Goal: Task Accomplishment & Management: Complete application form

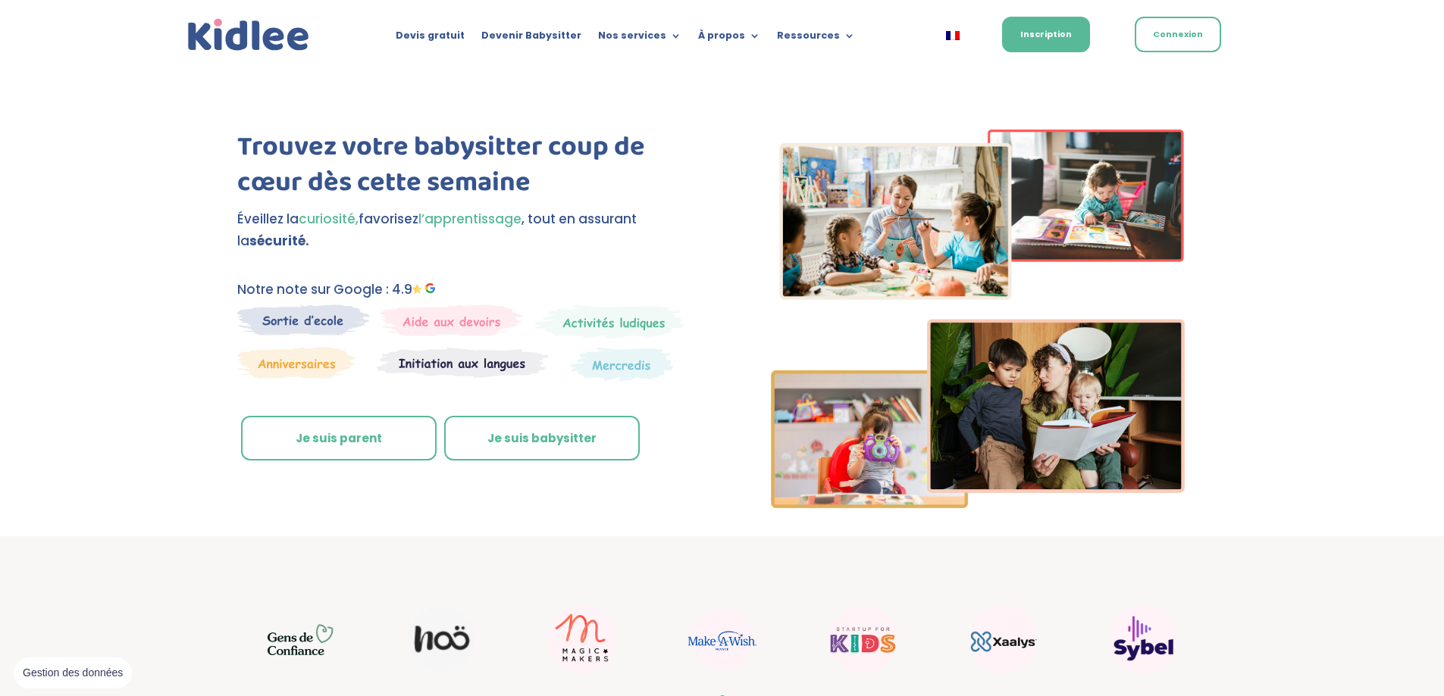
click at [306, 426] on link "Je suis parent" at bounding box center [339, 438] width 196 height 45
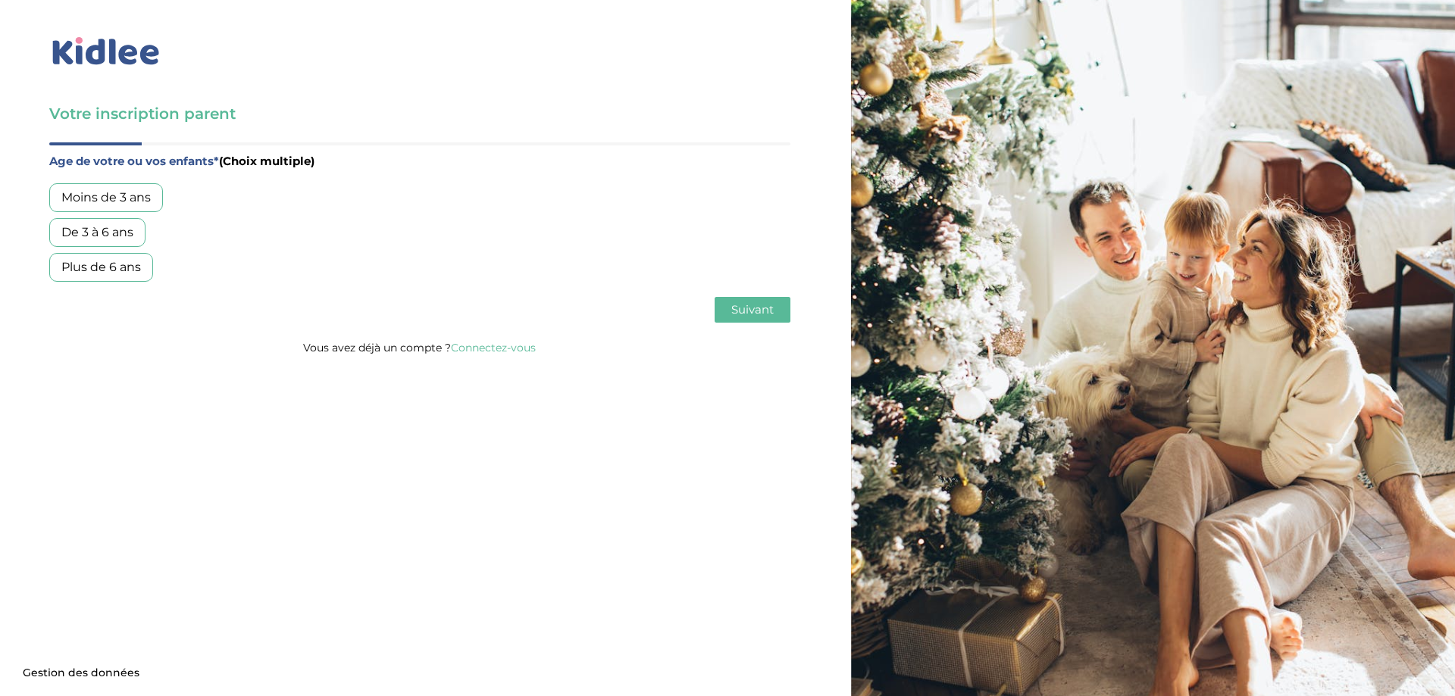
click at [95, 231] on div "De 3 à 6 ans" at bounding box center [97, 232] width 96 height 29
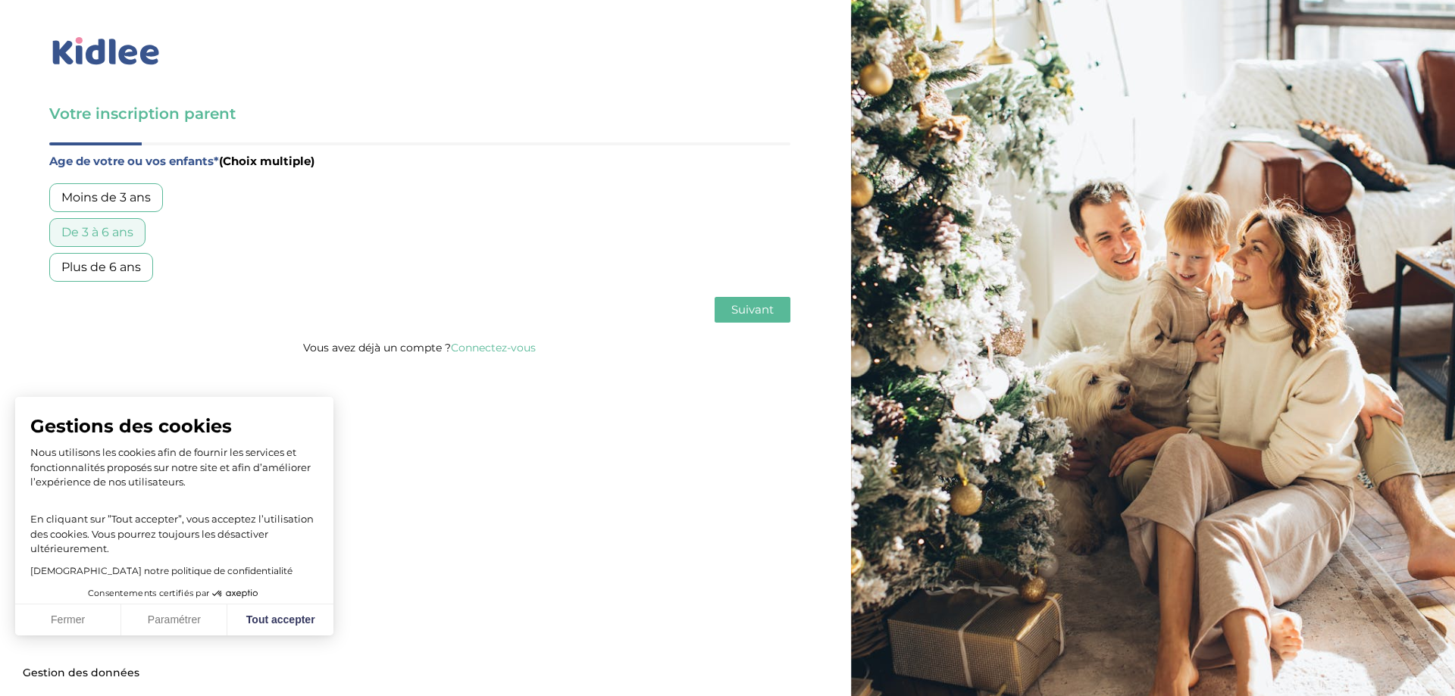
click at [750, 316] on span "Suivant" at bounding box center [752, 309] width 42 height 14
click at [124, 192] on div "Garde régulière" at bounding box center [108, 197] width 118 height 29
click at [737, 313] on span "Suivant" at bounding box center [752, 309] width 42 height 14
click at [262, 630] on button "Tout accepter" at bounding box center [280, 621] width 106 height 32
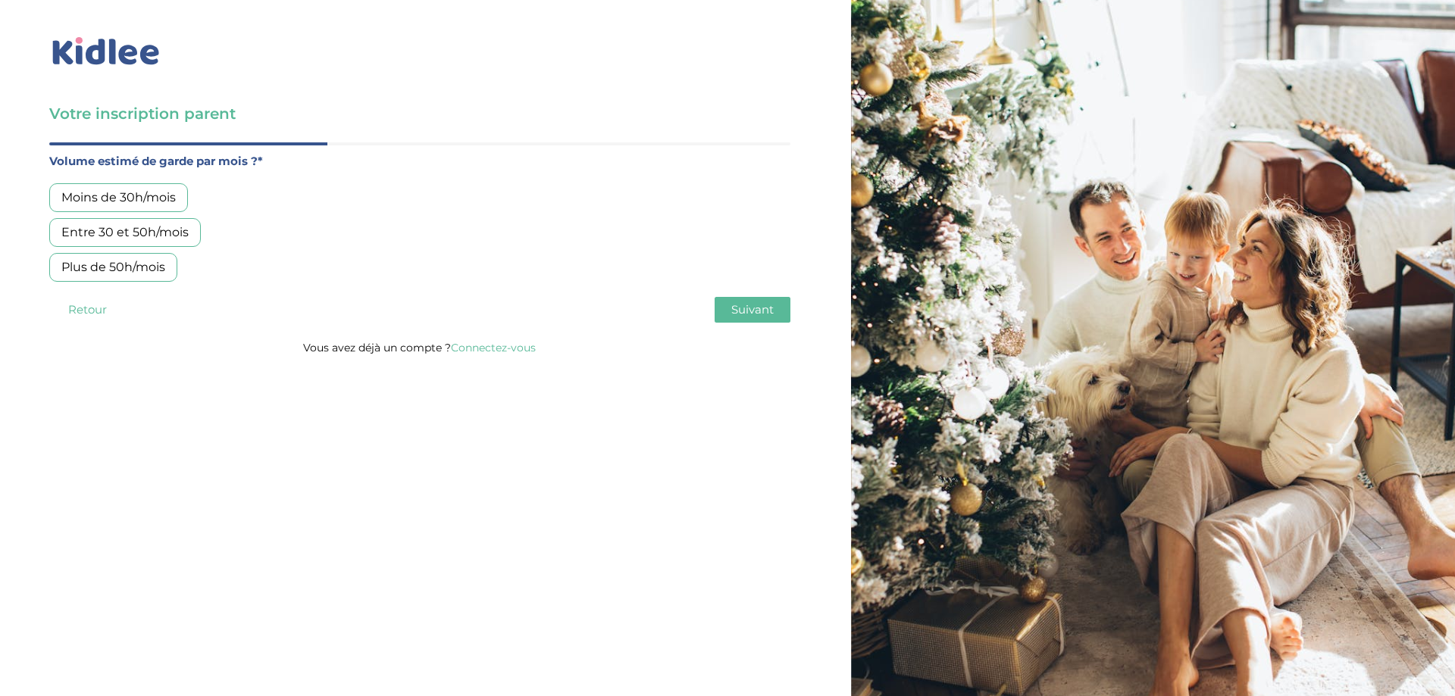
click at [83, 199] on div "Moins de 30h/mois" at bounding box center [118, 197] width 139 height 29
click at [744, 315] on span "Suivant" at bounding box center [752, 309] width 42 height 14
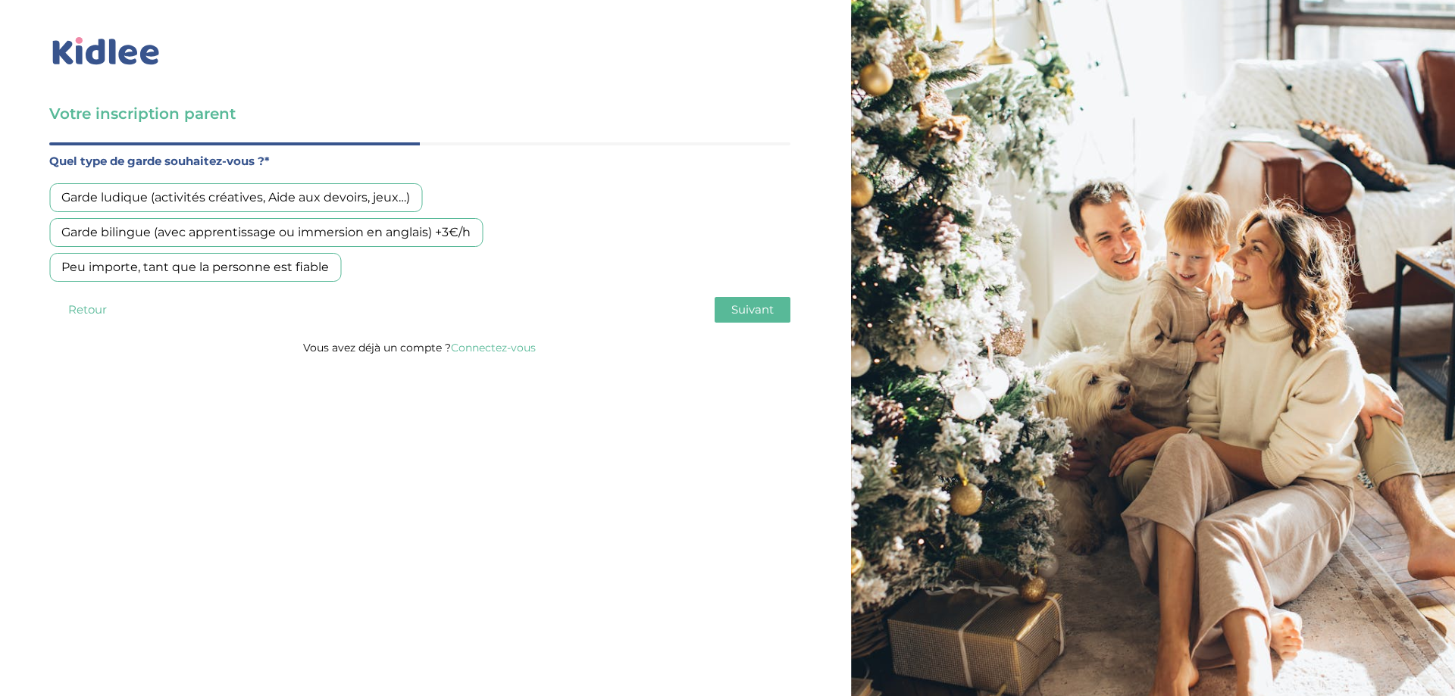
click at [293, 263] on div "Peu importe, tant que la personne est fiable" at bounding box center [195, 267] width 292 height 29
click at [755, 305] on span "Suivant" at bounding box center [752, 309] width 42 height 14
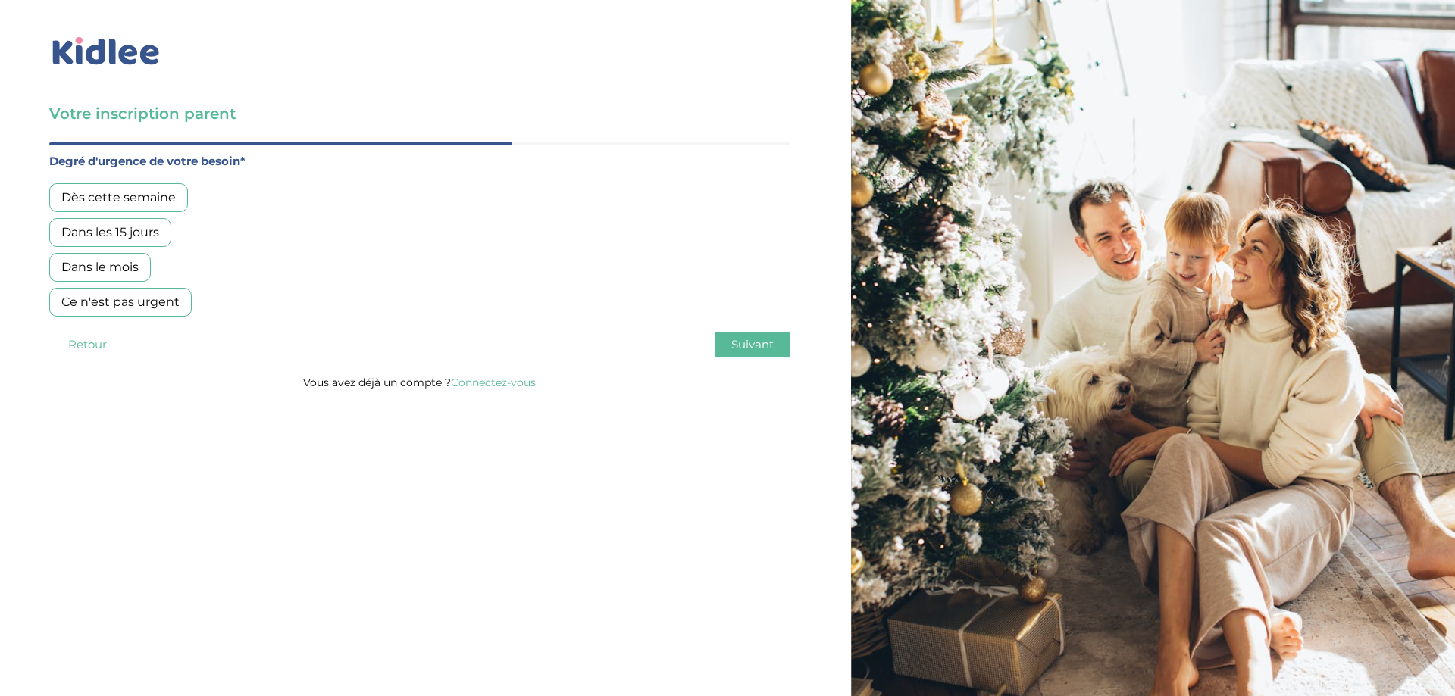
click at [107, 228] on div "Dans les 15 jours" at bounding box center [110, 232] width 122 height 29
click at [764, 348] on span "Suivant" at bounding box center [752, 344] width 42 height 14
click at [163, 270] on div "Non, je pars de zéro" at bounding box center [120, 267] width 142 height 29
click at [765, 341] on span "Suivant" at bounding box center [752, 344] width 42 height 14
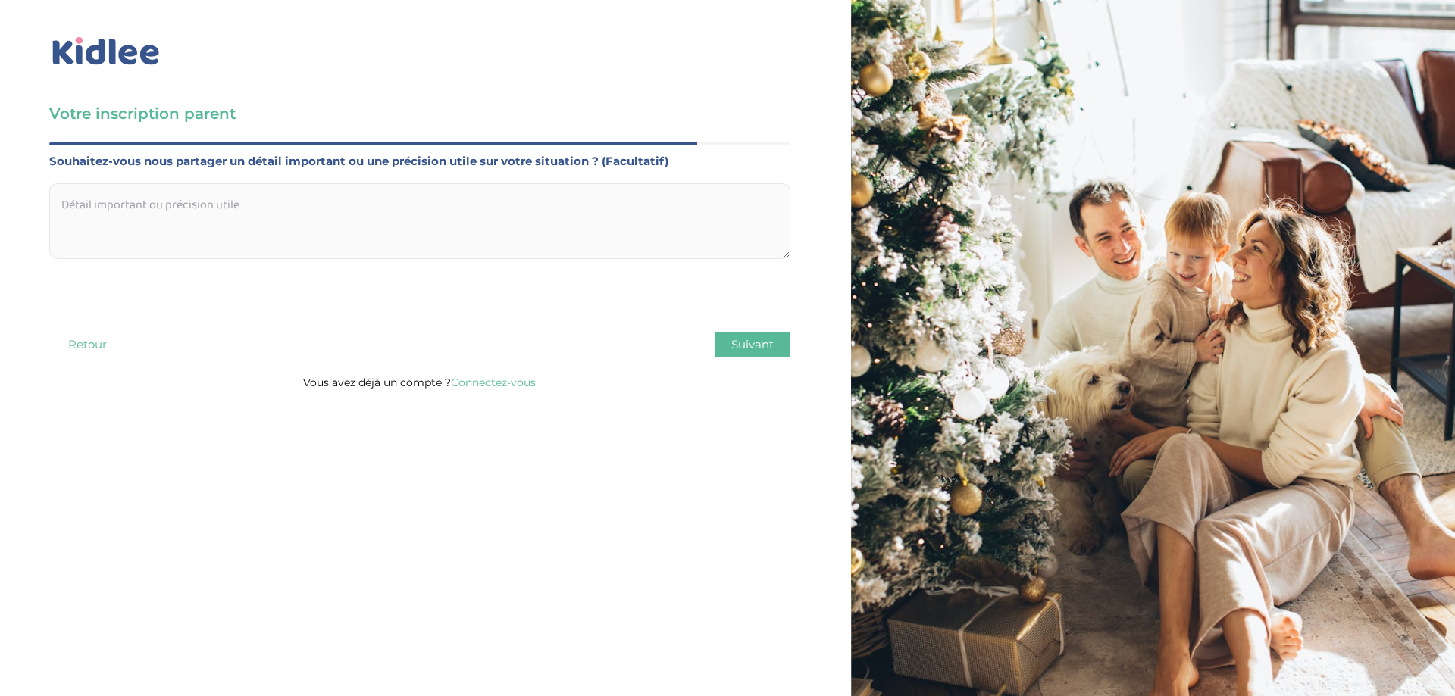
click at [757, 348] on span "Suivant" at bounding box center [752, 344] width 42 height 14
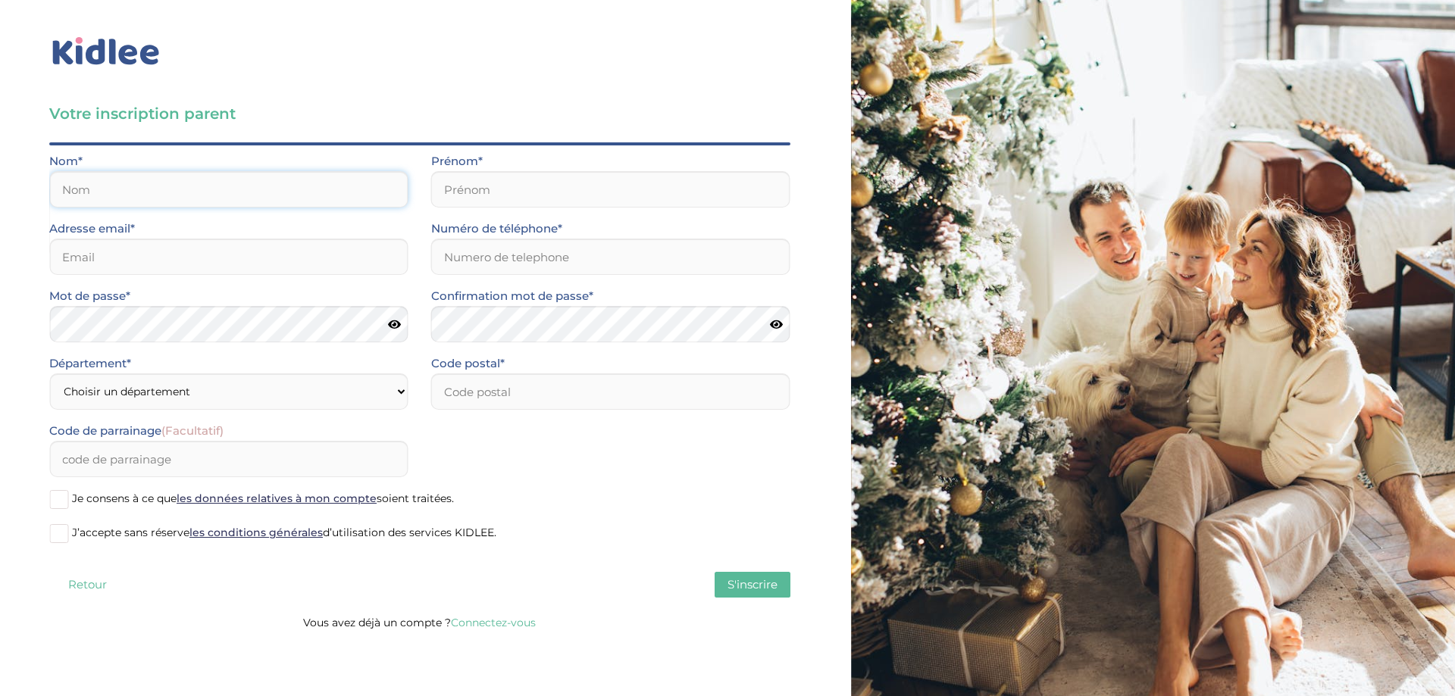
click at [82, 183] on input "text" at bounding box center [228, 189] width 359 height 36
type input "Zorzetto"
type input "Séverine"
type input "zorzettos@hotmail.com"
type input "0661293716"
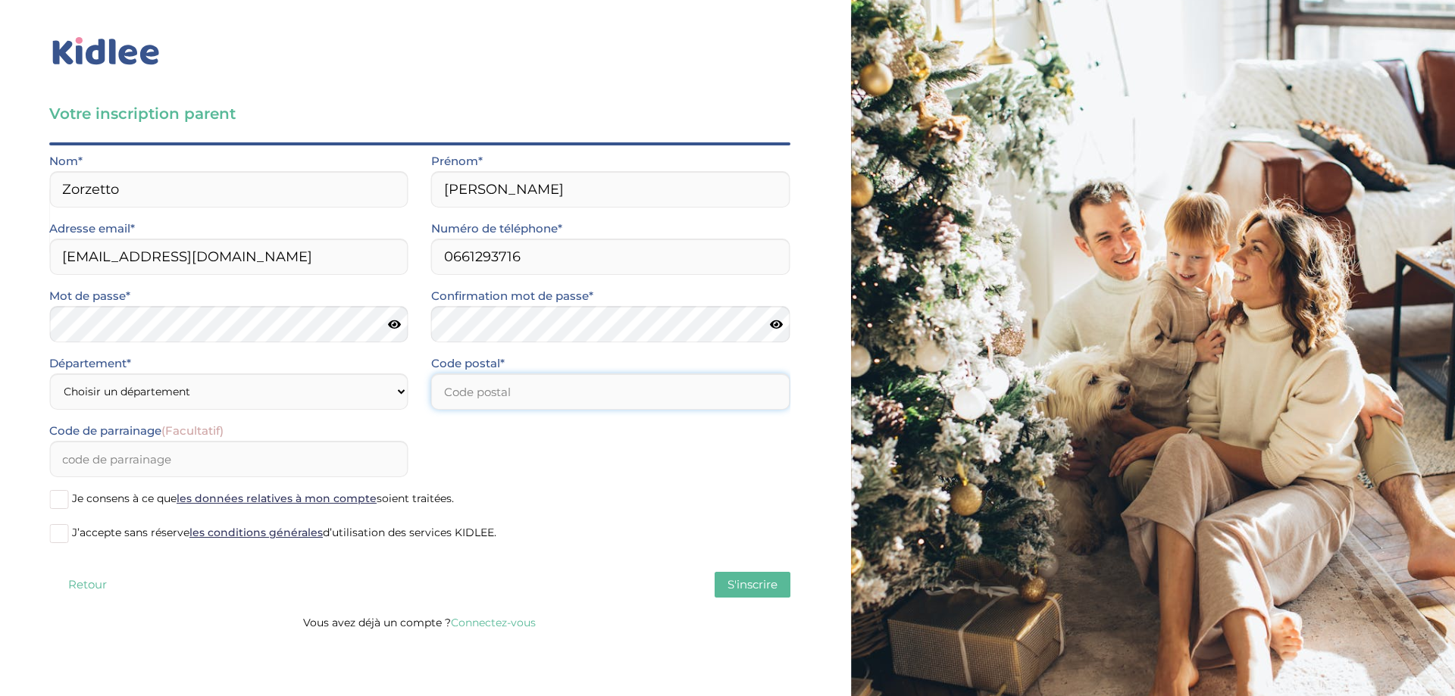
type input "75015"
click at [394, 325] on icon at bounding box center [394, 324] width 13 height 11
drag, startPoint x: 235, startPoint y: 424, endPoint x: 234, endPoint y: 408, distance: 15.9
click at [235, 424] on form "Nom* Zorzetto Prénom* Séverine Adresse email* zorzettos@hotmail.com Numéro de t…" at bounding box center [419, 354] width 741 height 405
select select "75"
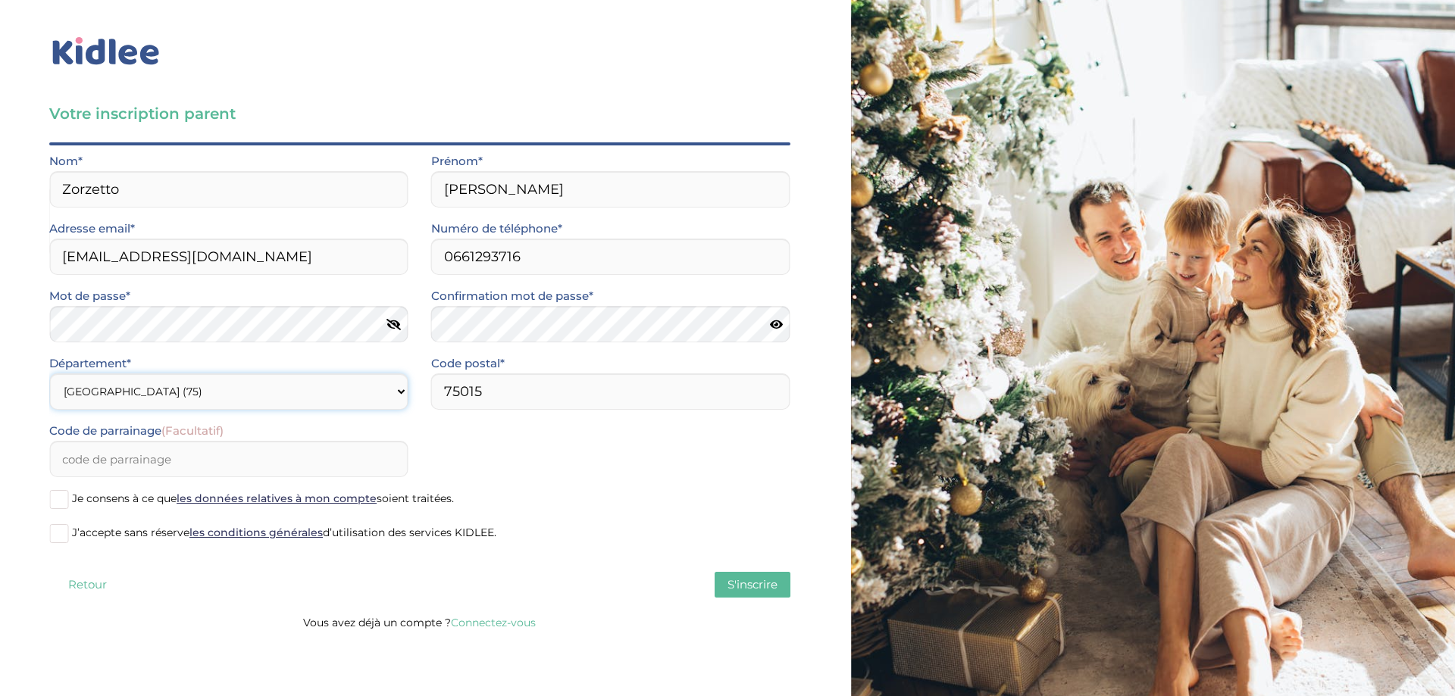
click at [49, 374] on select "Choisir un département Paris (75) Hauts-de-Seine (92) Yvelines (78) Val-de-Marn…" at bounding box center [228, 392] width 359 height 36
click at [61, 536] on span at bounding box center [58, 533] width 19 height 19
click at [0, 0] on input "J’accepte sans réserve les conditions générales d’utilisation des services KIDL…" at bounding box center [0, 0] width 0 height 0
click at [734, 584] on span "S'inscrire" at bounding box center [752, 584] width 50 height 14
click at [754, 580] on span "S'inscrire" at bounding box center [752, 584] width 50 height 14
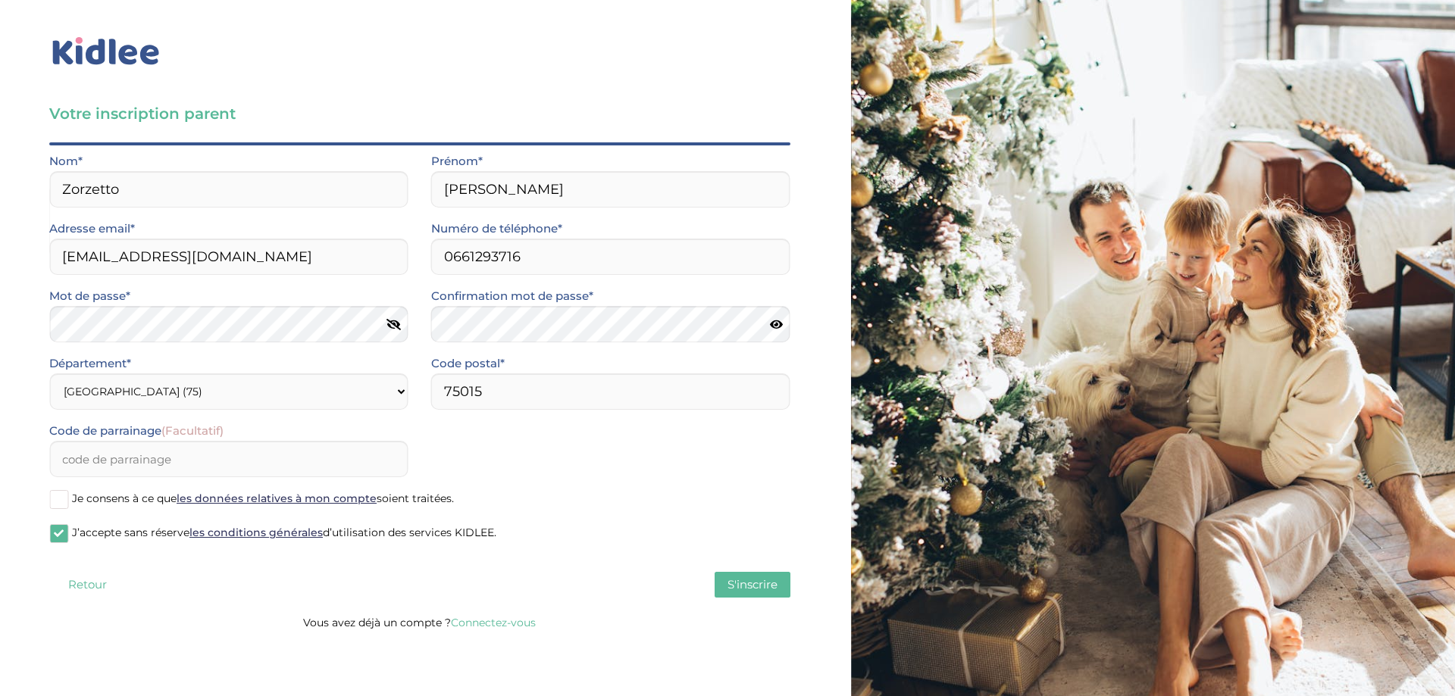
click at [779, 324] on icon at bounding box center [776, 324] width 13 height 11
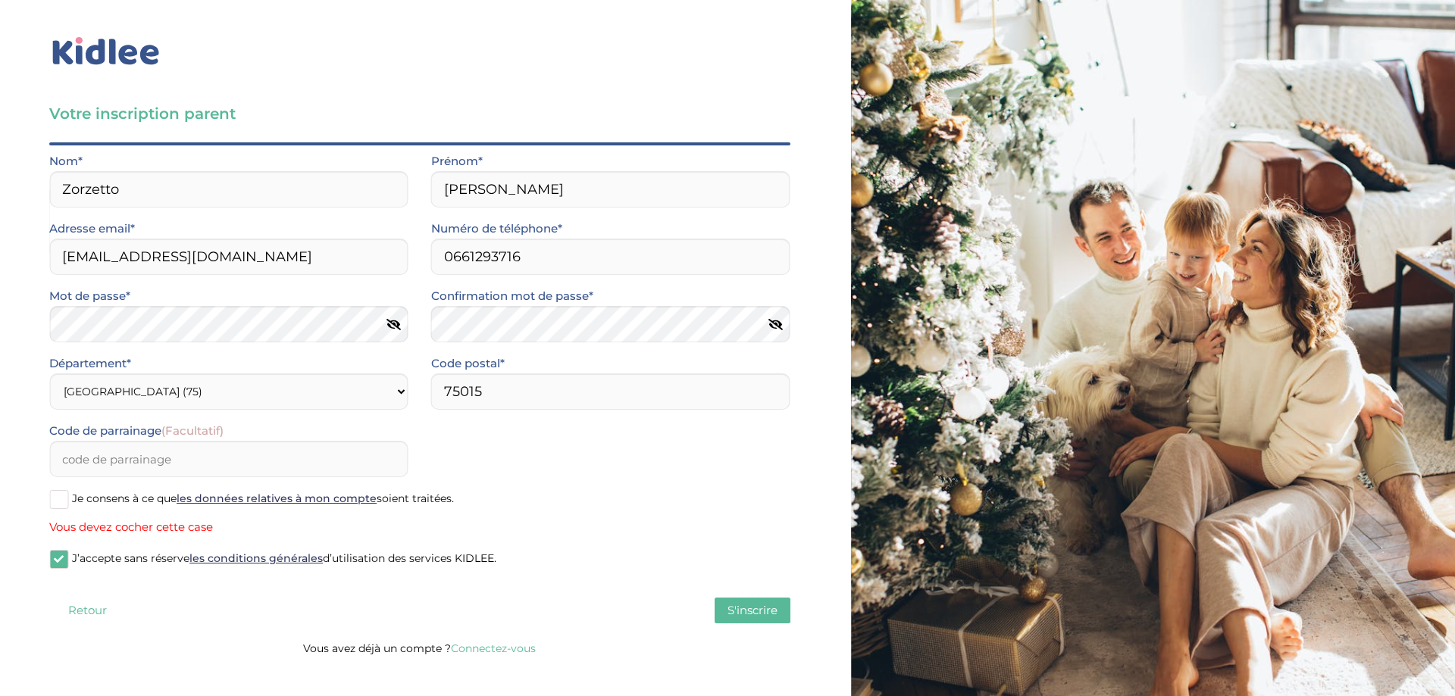
click at [58, 498] on span at bounding box center [58, 499] width 19 height 19
click at [0, 0] on input "Je consens à ce que les données relatives à mon compte soient traitées." at bounding box center [0, 0] width 0 height 0
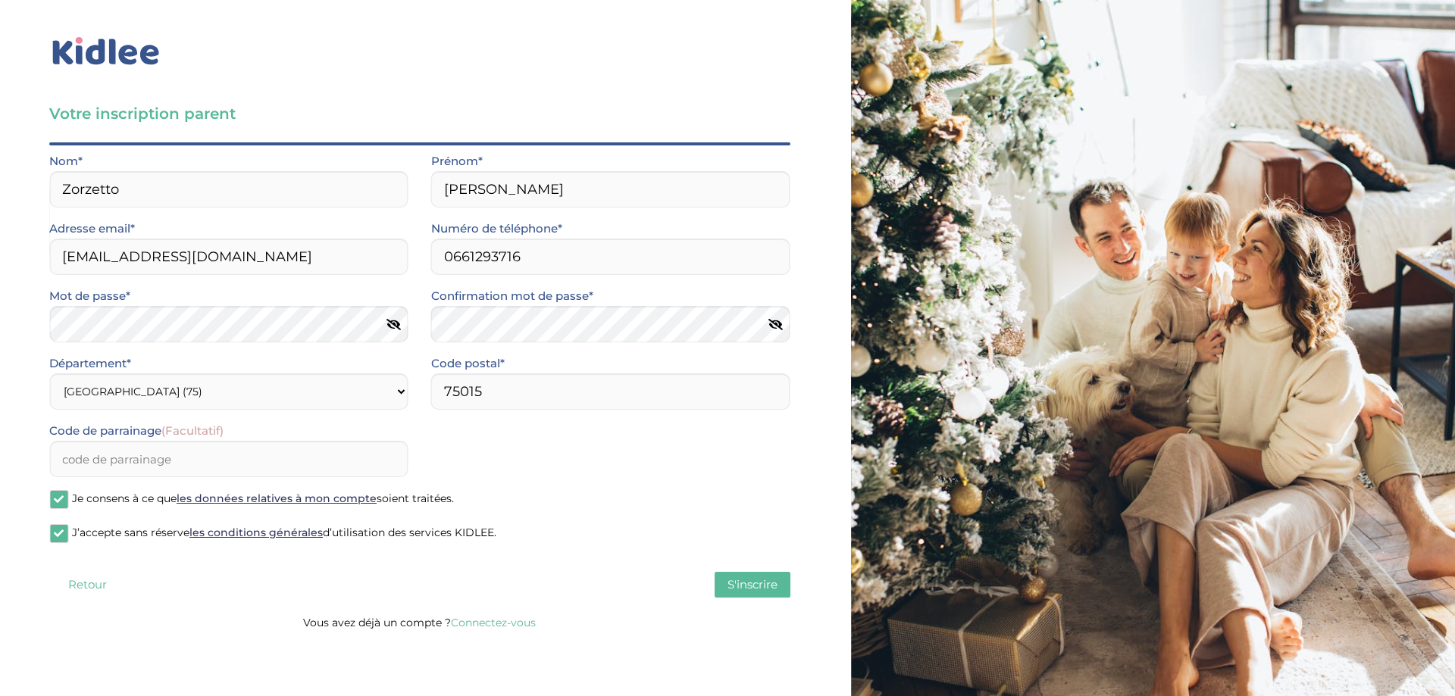
click at [749, 584] on span "S'inscrire" at bounding box center [752, 584] width 50 height 14
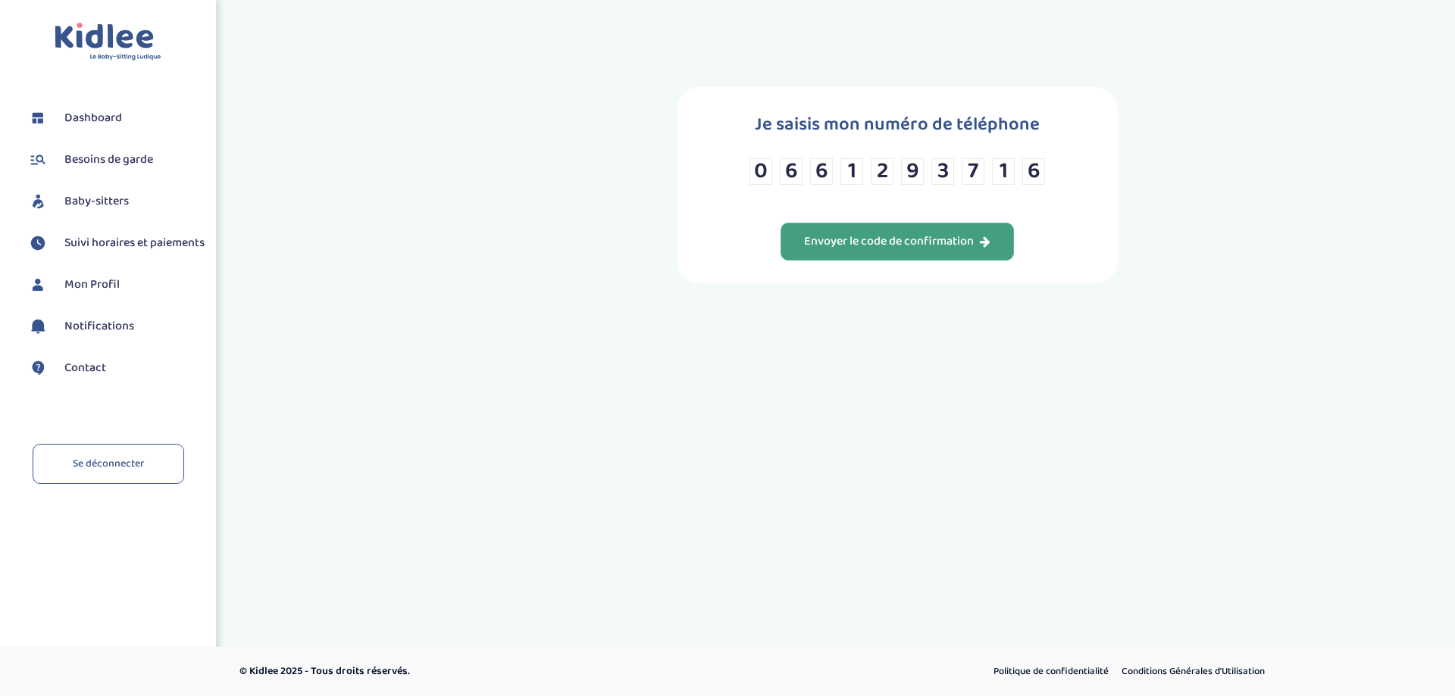
click at [859, 235] on div "Envoyer le code de confirmation" at bounding box center [897, 241] width 186 height 17
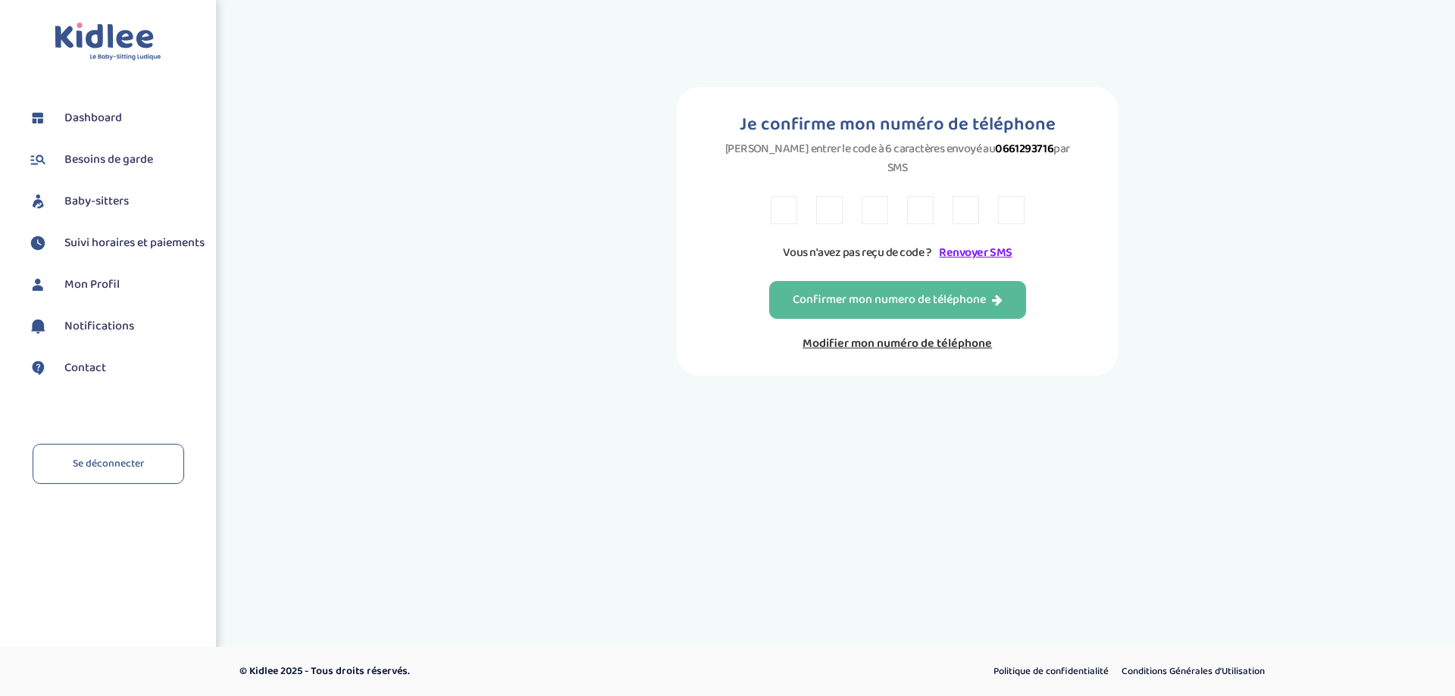
click at [781, 202] on input "text" at bounding box center [784, 210] width 27 height 28
type input "J"
type input "H"
type input "8"
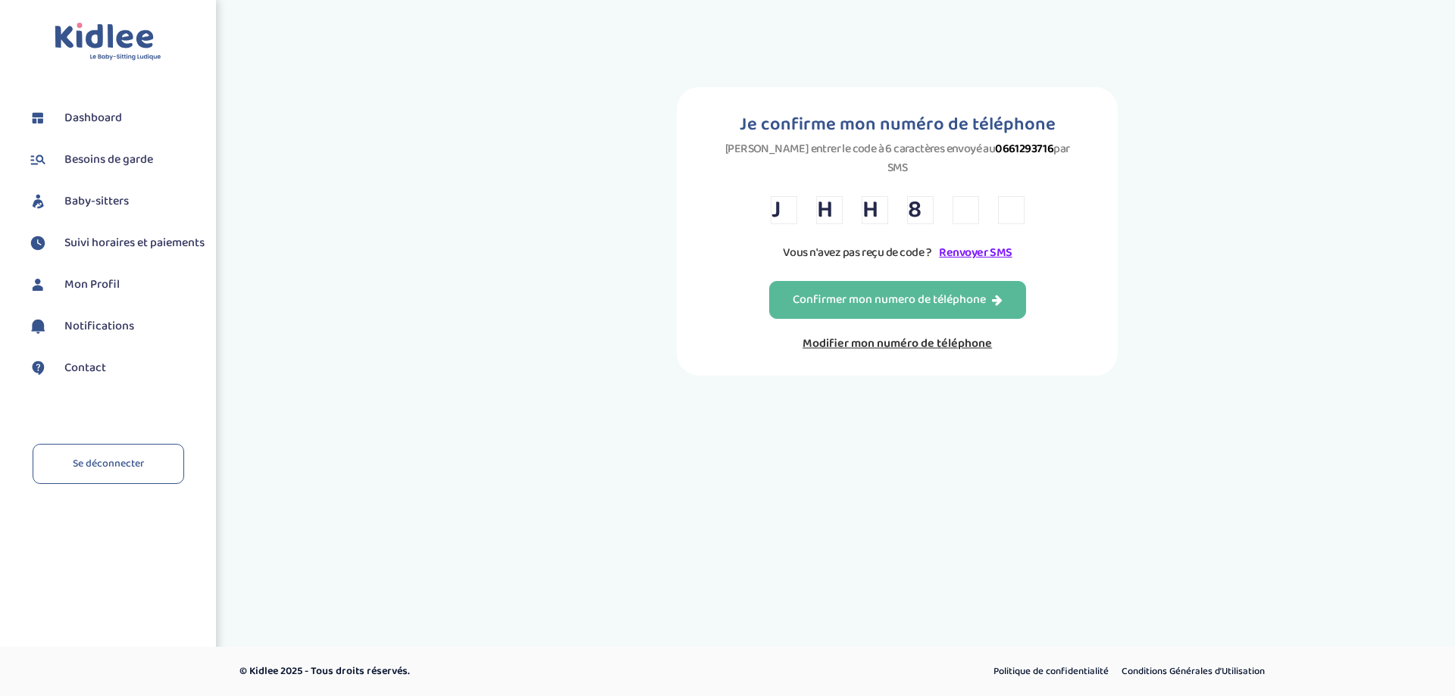
type input "P"
type input "9"
click at [881, 292] on div "Confirmer mon numero de téléphone" at bounding box center [898, 300] width 210 height 17
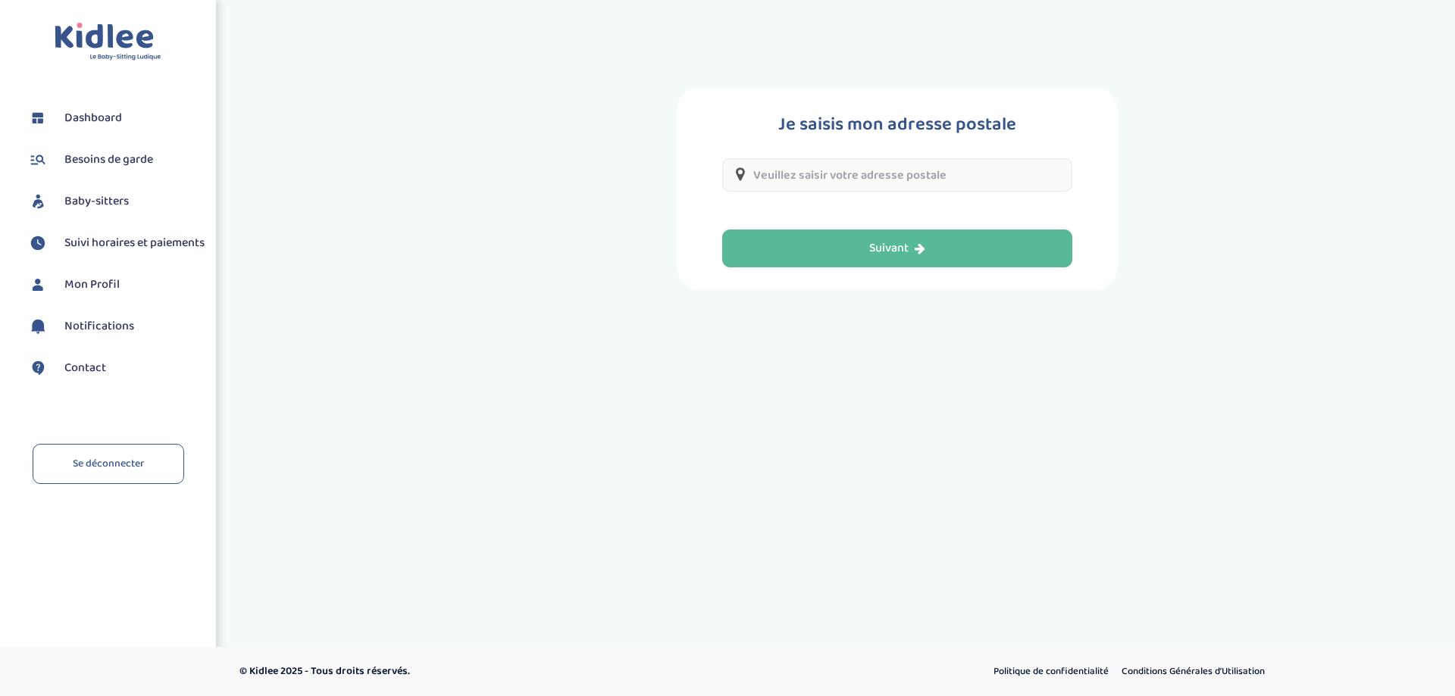
click at [891, 166] on input "text" at bounding box center [897, 174] width 350 height 33
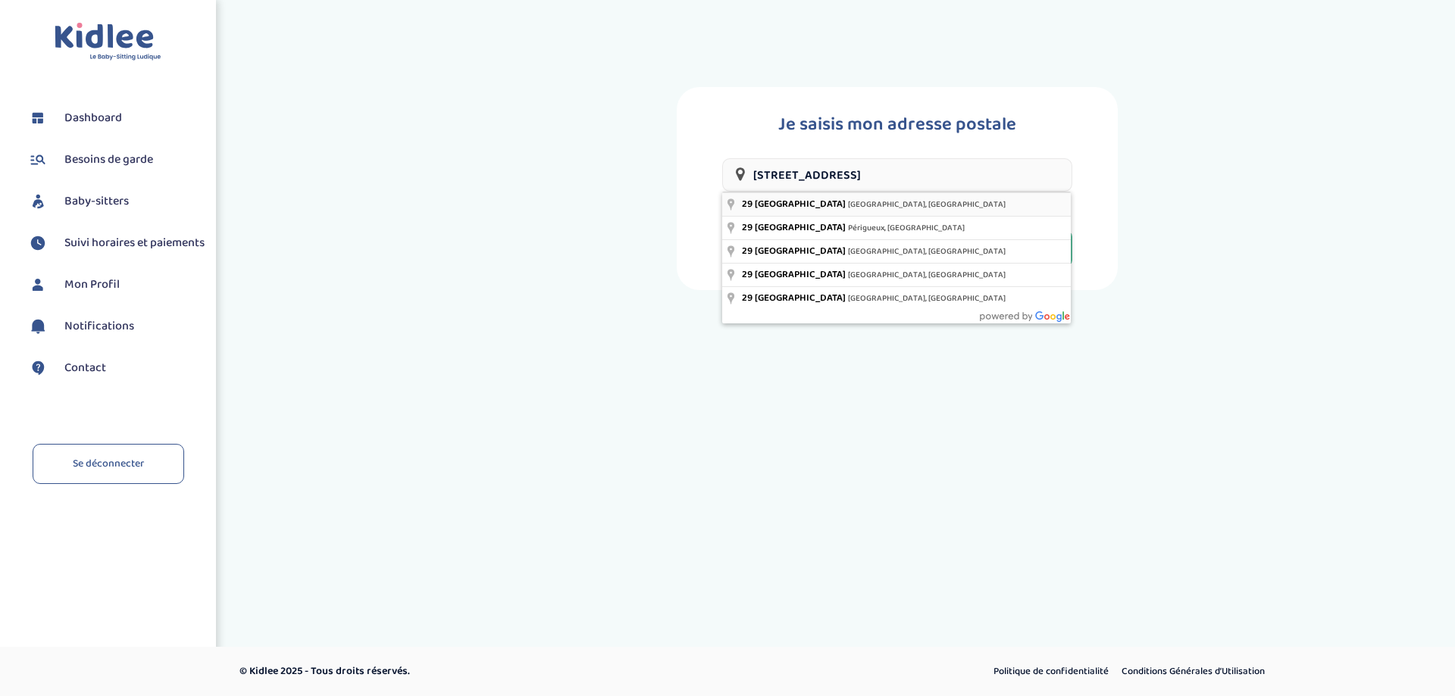
type input "[STREET_ADDRESS]"
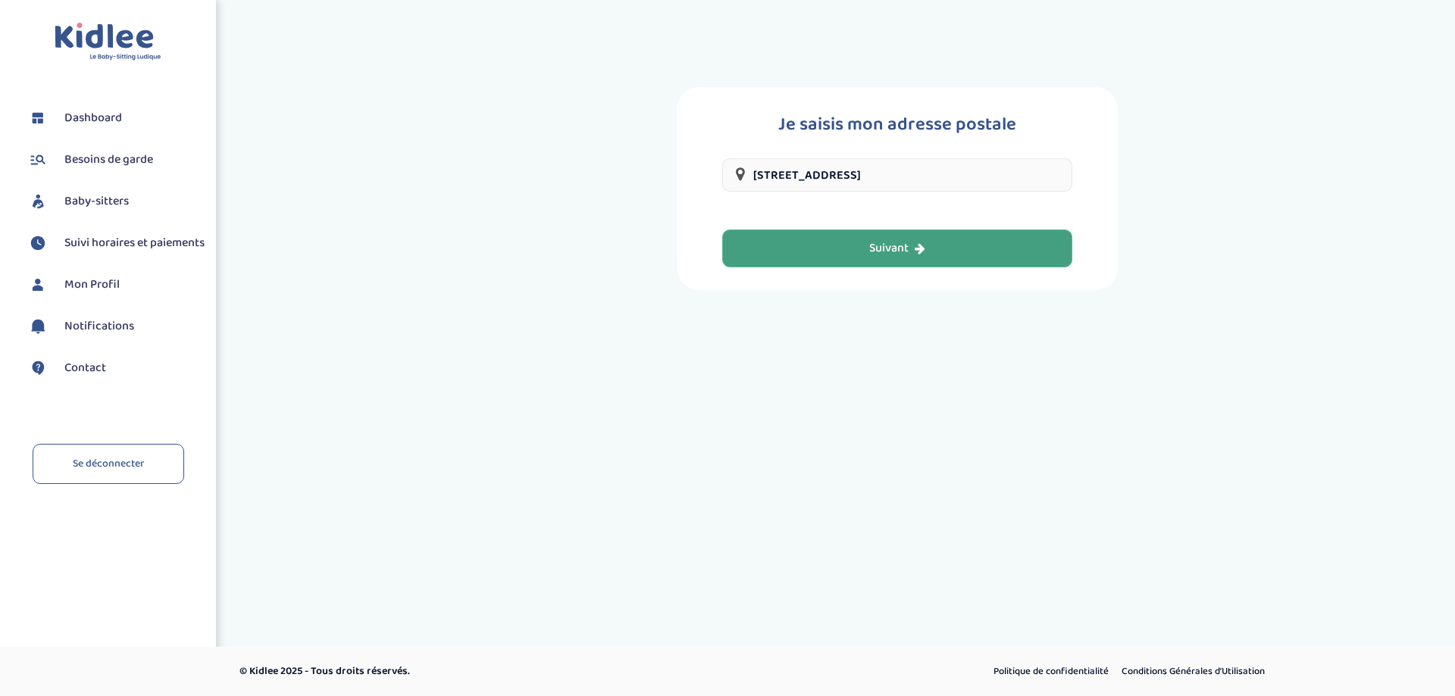
click at [873, 242] on div "Suivant" at bounding box center [897, 248] width 56 height 17
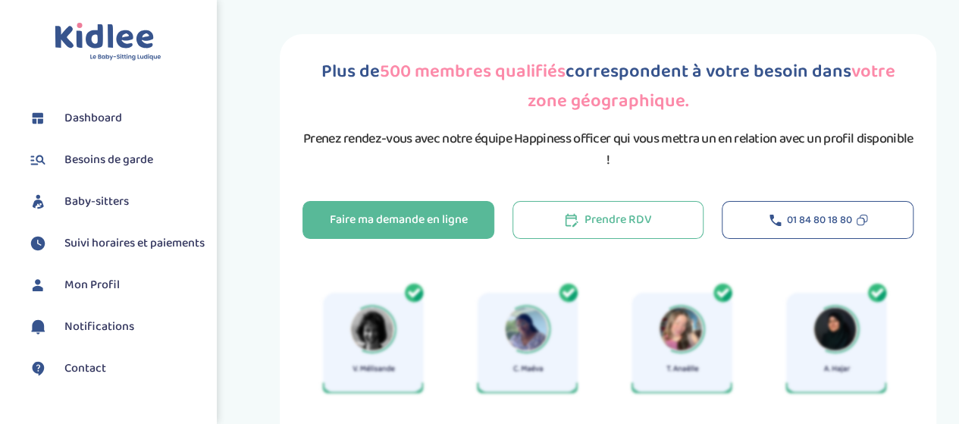
click at [926, 294] on div "Plus de 500 membres qualifiés correspondent à votre besoin dans votre zone géog…" at bounding box center [608, 313] width 656 height 558
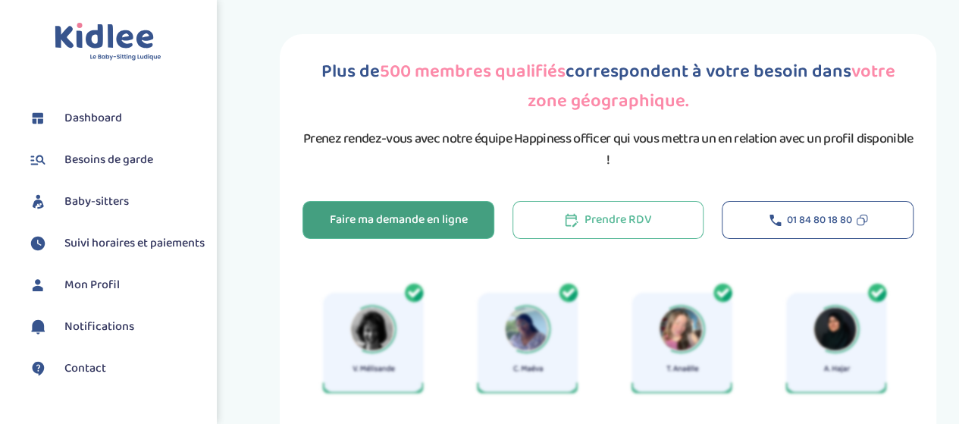
click at [399, 211] on div "Faire ma demande en ligne" at bounding box center [398, 219] width 138 height 17
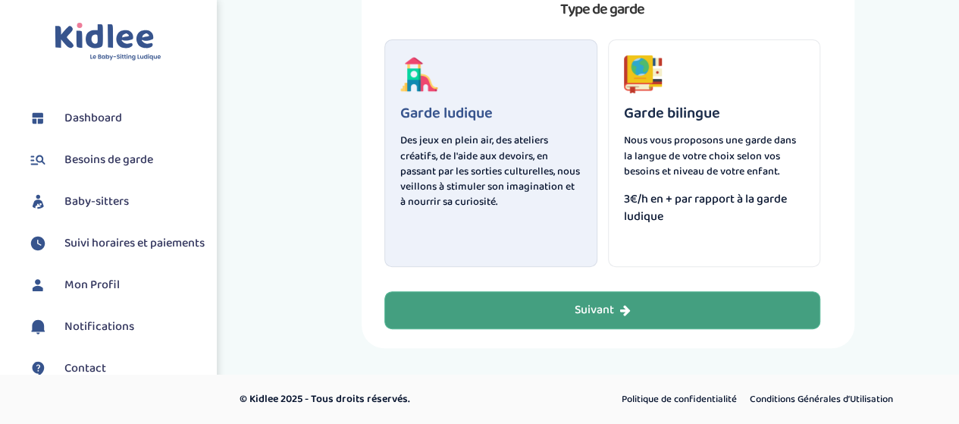
click at [605, 313] on div "Suivant" at bounding box center [602, 310] width 56 height 17
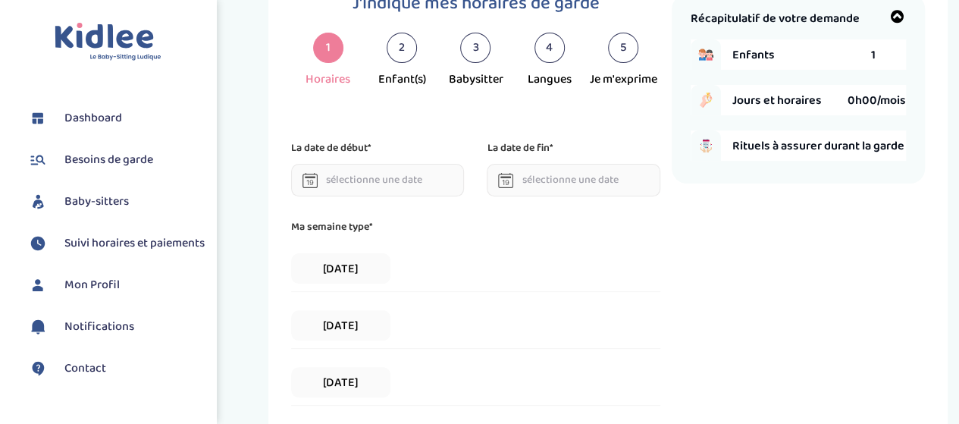
scroll to position [57, 0]
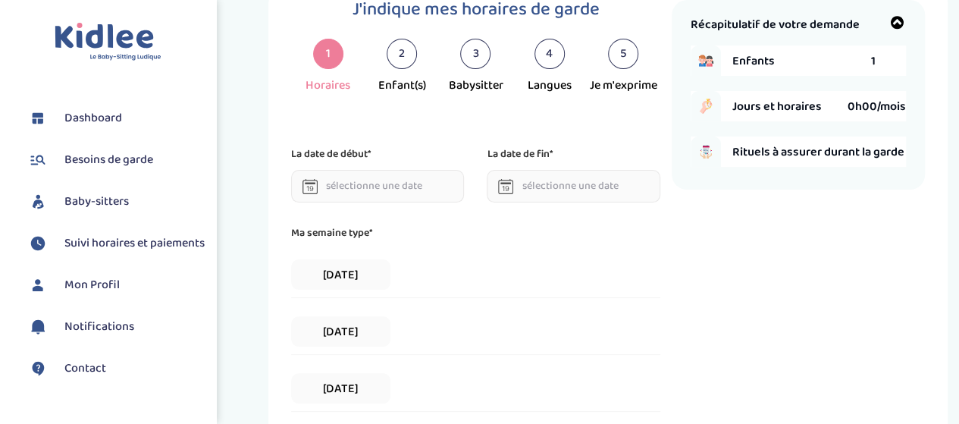
click at [398, 49] on div "2" at bounding box center [401, 54] width 30 height 30
click at [400, 54] on div "2" at bounding box center [401, 54] width 30 height 30
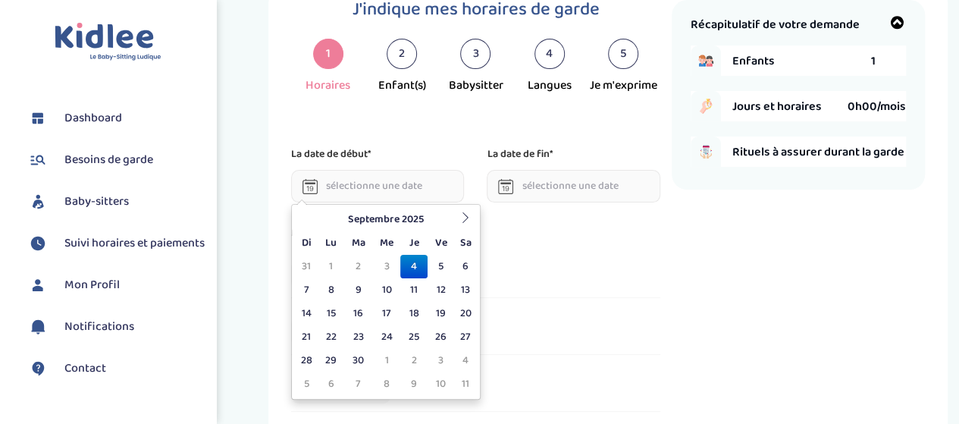
click at [347, 186] on input "text" at bounding box center [377, 186] width 173 height 33
click at [327, 311] on td "15" at bounding box center [331, 313] width 27 height 23
type input "15-09-2025"
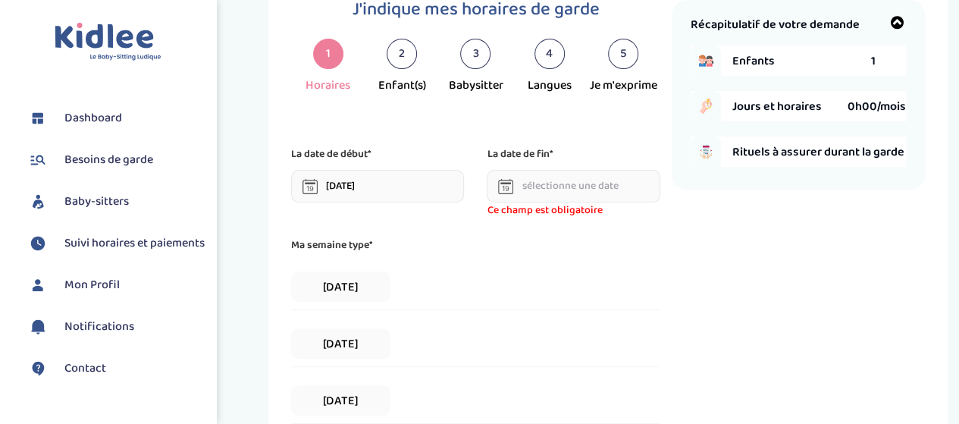
click at [540, 188] on input "text" at bounding box center [573, 186] width 173 height 33
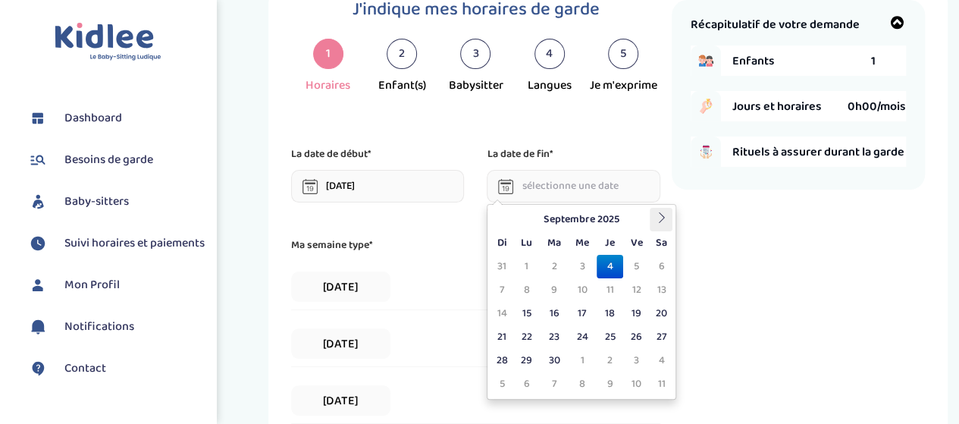
click at [666, 210] on th at bounding box center [660, 219] width 23 height 23
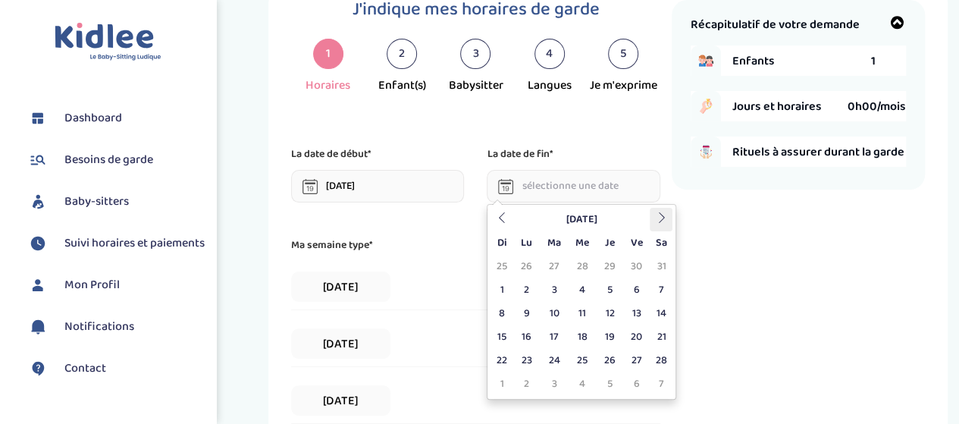
click at [666, 210] on th at bounding box center [660, 219] width 23 height 23
click at [505, 353] on td "28" at bounding box center [501, 360] width 23 height 23
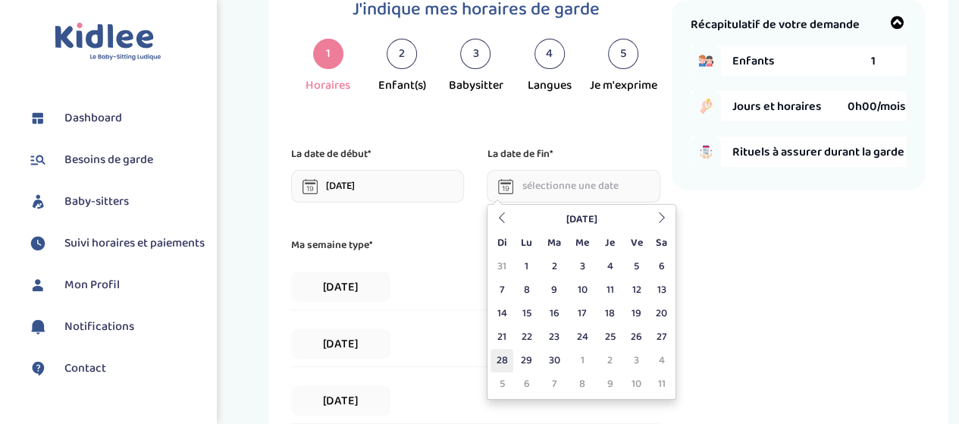
type input "28-06-2026"
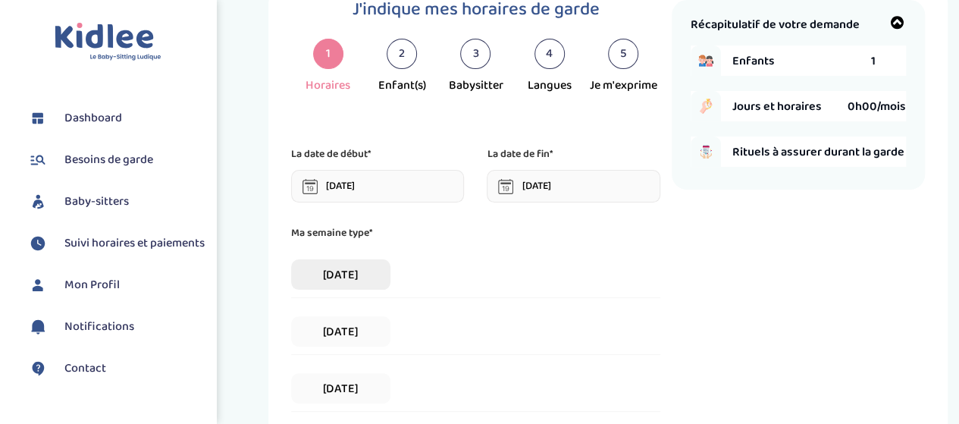
click at [327, 271] on span "Lundi" at bounding box center [340, 274] width 99 height 30
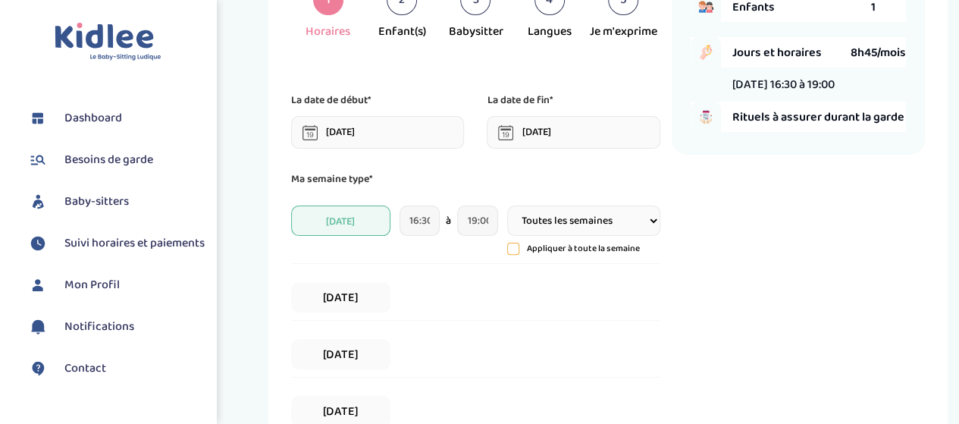
scroll to position [110, 0]
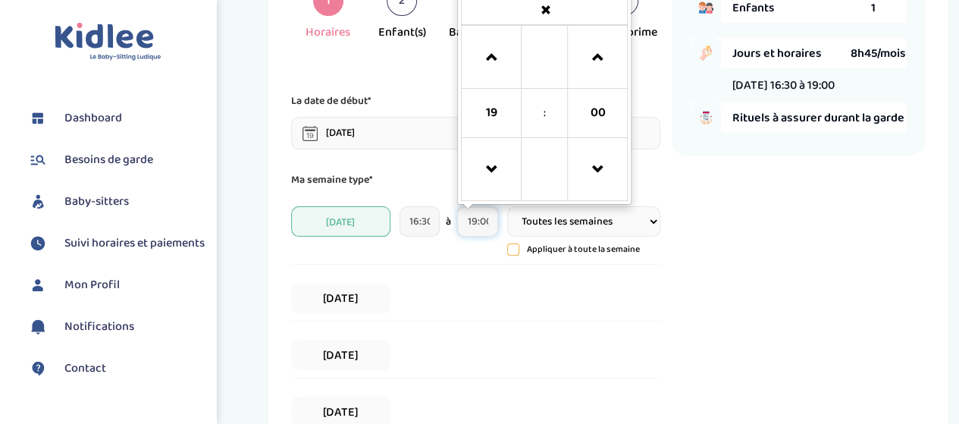
click at [470, 223] on input "19:00" at bounding box center [477, 221] width 41 height 30
click at [487, 63] on span at bounding box center [491, 57] width 41 height 41
click at [488, 151] on span at bounding box center [491, 169] width 41 height 41
click at [602, 158] on span at bounding box center [597, 169] width 41 height 41
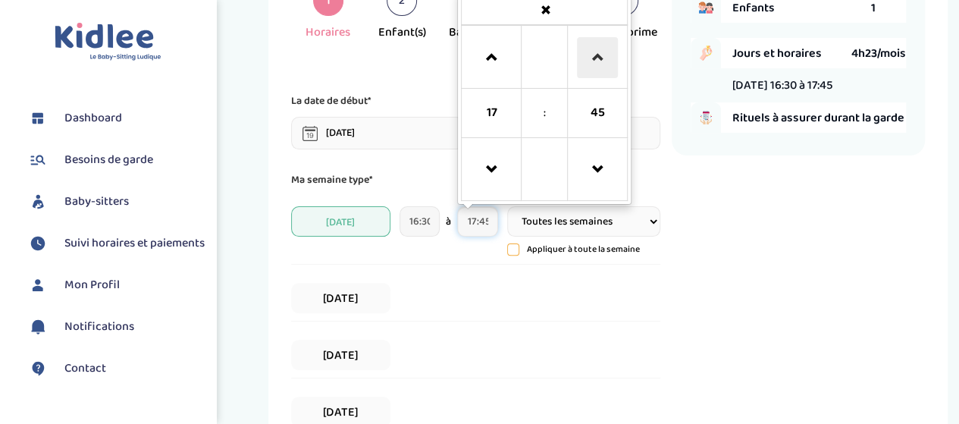
click at [587, 48] on span at bounding box center [597, 57] width 41 height 41
type input "18:30"
click at [778, 289] on div "Récapitulatif de votre demande Enfants 1 Jours et horaires 7h00/mois Lundi 16:3…" at bounding box center [797, 344] width 253 height 795
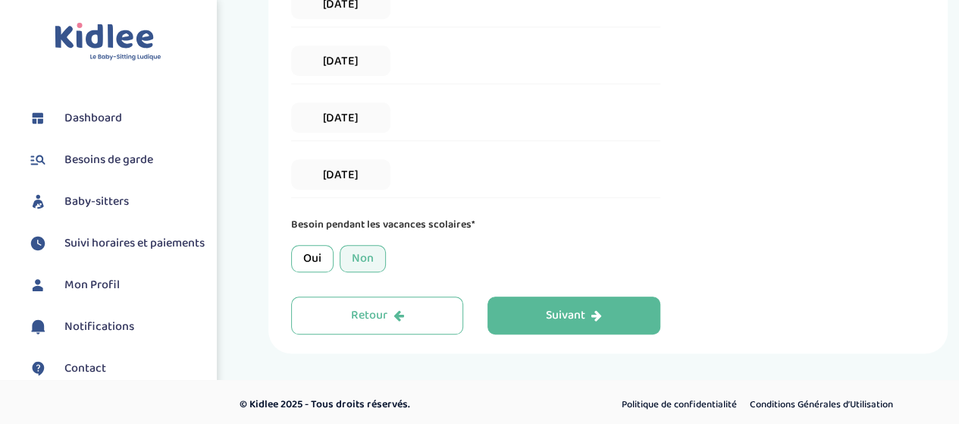
scroll to position [521, 0]
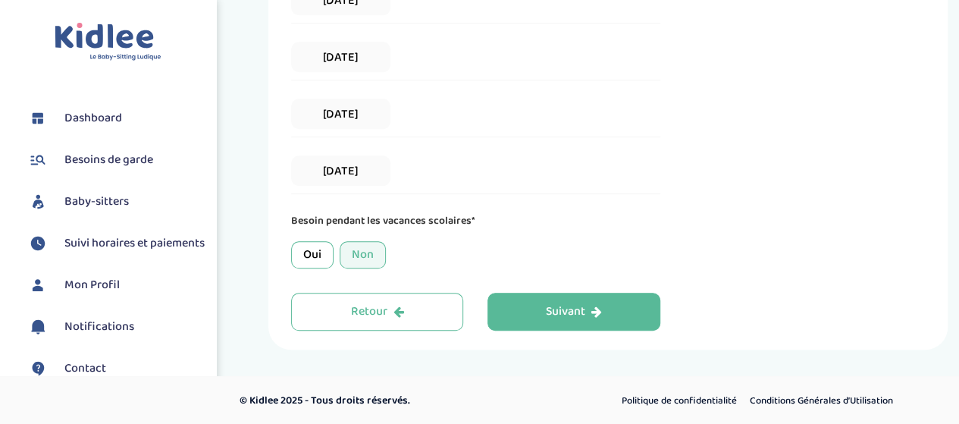
click at [367, 248] on div "Non" at bounding box center [362, 254] width 46 height 27
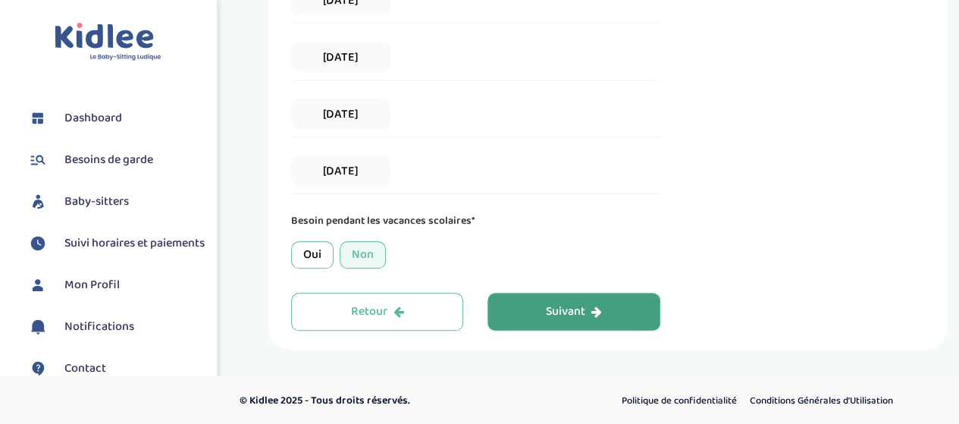
click at [533, 308] on button "Suivant" at bounding box center [573, 312] width 172 height 38
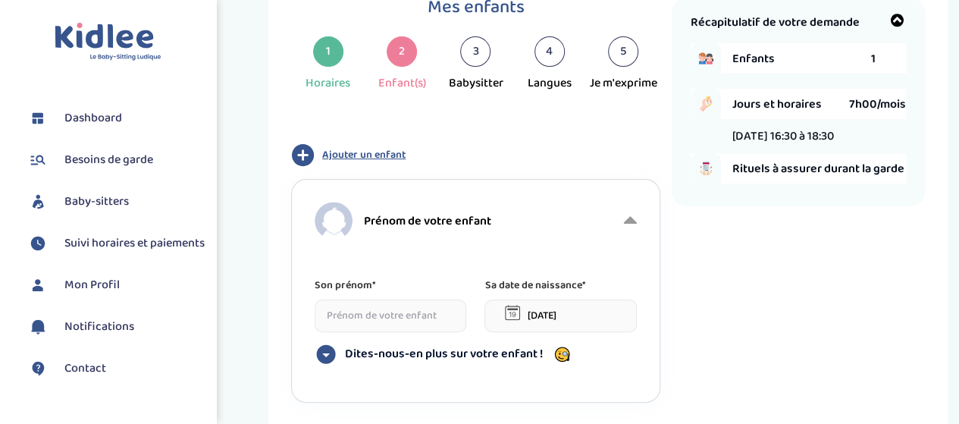
scroll to position [57, 0]
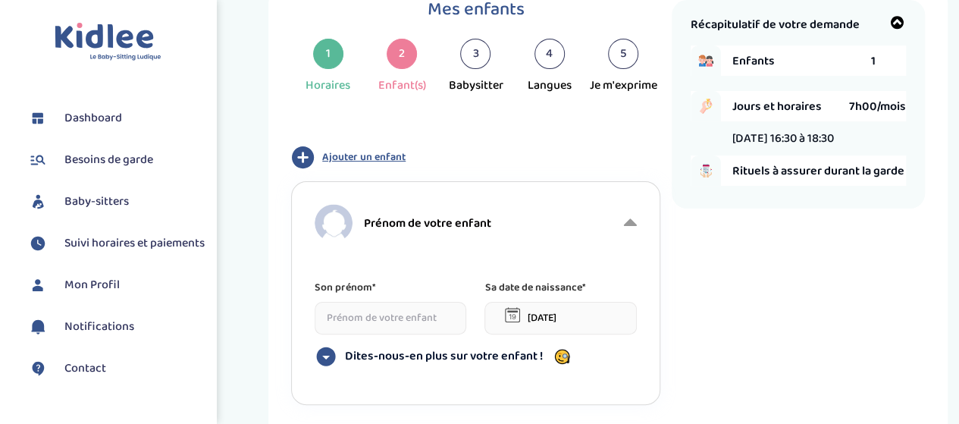
click at [377, 314] on input at bounding box center [390, 318] width 152 height 33
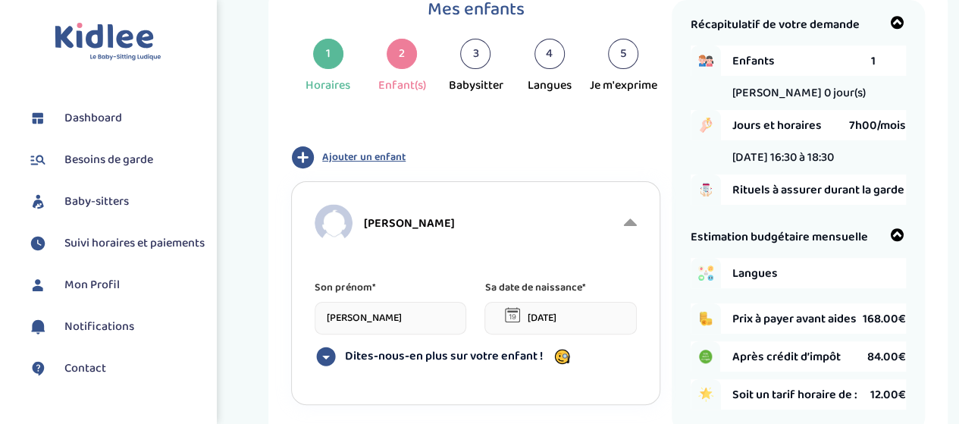
type input "Hélène"
click at [530, 316] on input "04-09-2025" at bounding box center [560, 318] width 152 height 33
drag, startPoint x: 527, startPoint y: 315, endPoint x: 597, endPoint y: 318, distance: 70.5
click at [597, 318] on input "04-09-2025" at bounding box center [560, 318] width 152 height 33
type input "15-07-2019"
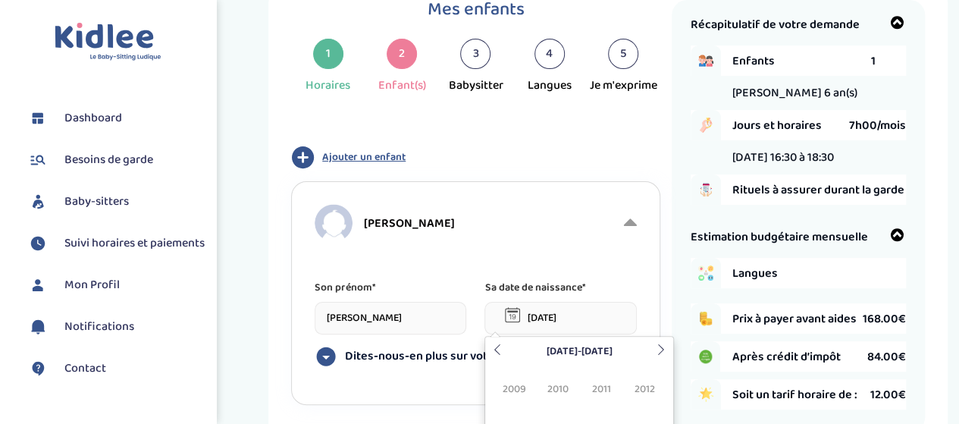
click at [641, 302] on div "Hélène Son prénom* Hélène Sa date de naissance* 15-07-2019 Dites-nous-en plus s…" at bounding box center [475, 293] width 368 height 224
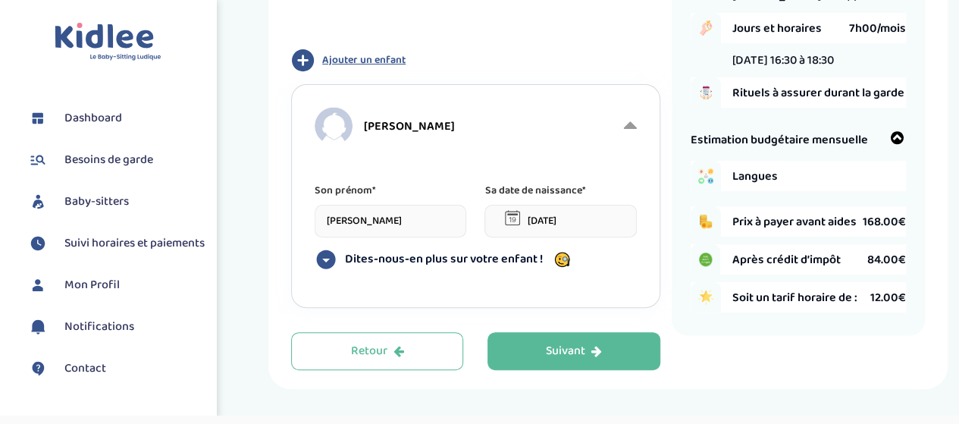
scroll to position [153, 0]
click at [328, 260] on icon at bounding box center [325, 260] width 23 height 23
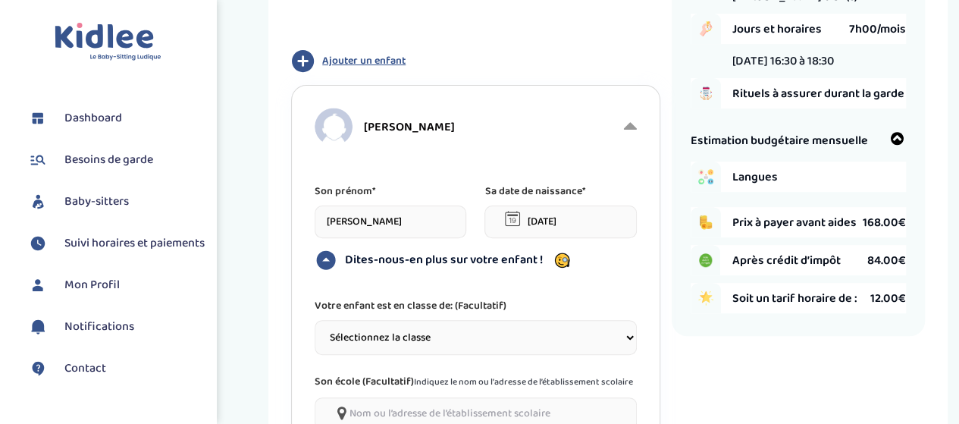
click at [383, 331] on select "Sélectionnez la classe Petite section (PS) Moyenne section (MS) Grande section …" at bounding box center [474, 337] width 321 height 35
select select "4"
click at [314, 320] on select "Sélectionnez la classe Petite section (PS) Moyenne section (MS) Grande section …" at bounding box center [474, 337] width 321 height 35
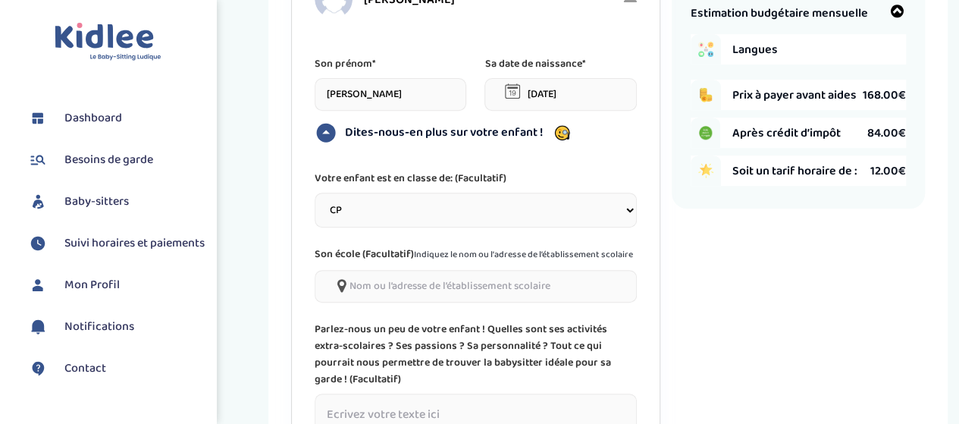
scroll to position [286, 0]
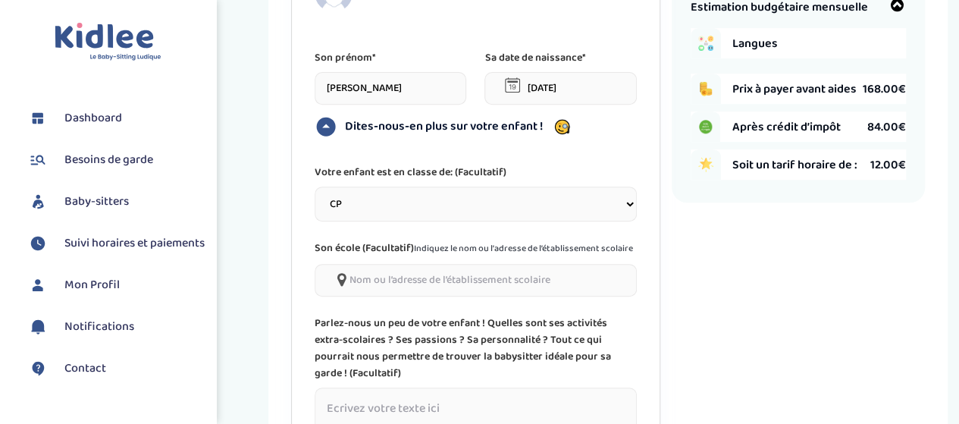
click at [387, 278] on input"] at bounding box center [474, 280] width 321 height 33
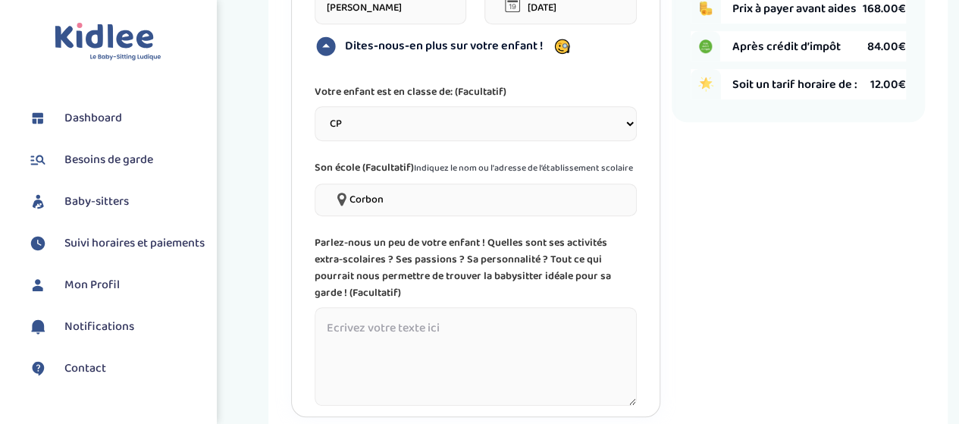
scroll to position [374, 0]
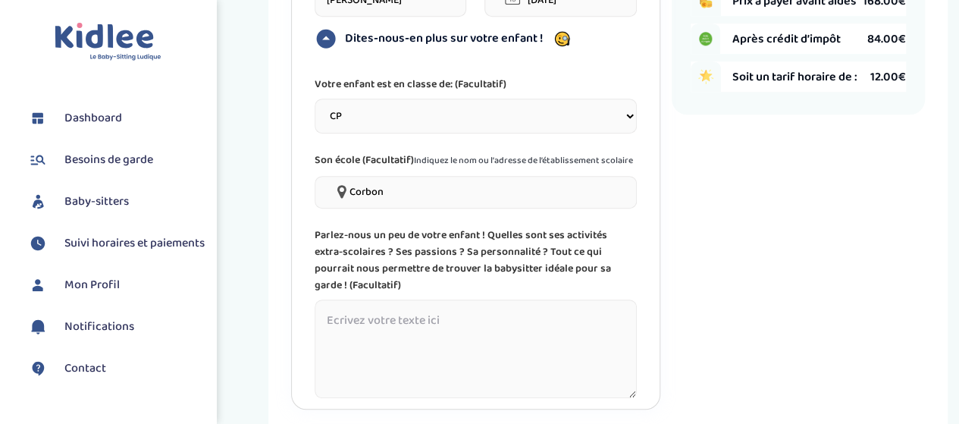
type input"] "Corbon"
click at [336, 307] on textarea at bounding box center [474, 348] width 321 height 99
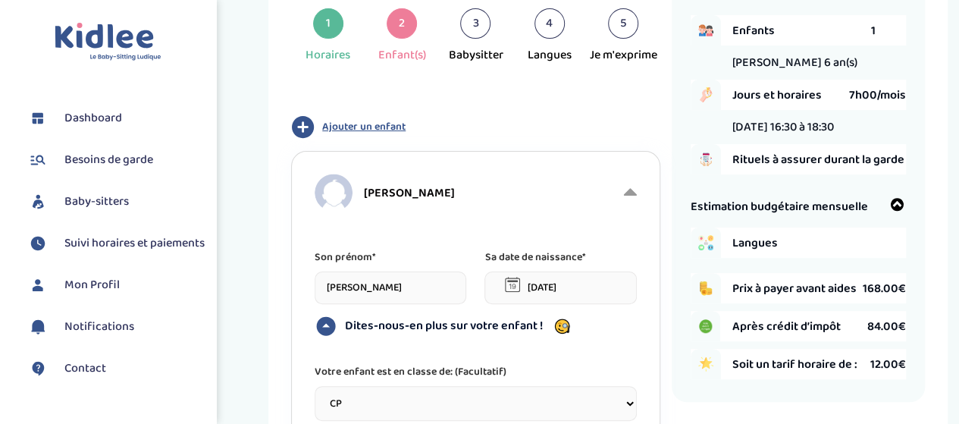
scroll to position [88, 0]
type textarea "Hélène va prendre des cours de guitare de 17 à 18h le lundi au 92 rue Blomet"
click at [374, 120] on span "Ajouter un enfant" at bounding box center [363, 126] width 83 height 16
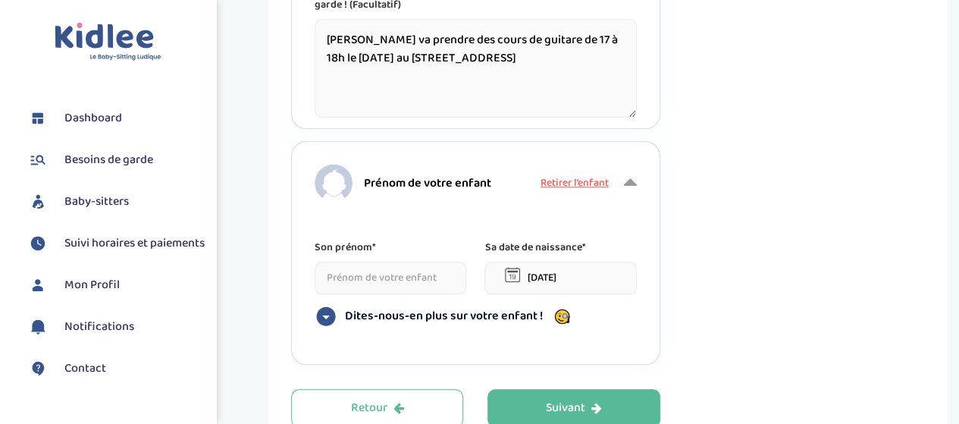
scroll to position [655, 0]
click at [362, 261] on input at bounding box center [390, 277] width 152 height 33
type input "Adèle"
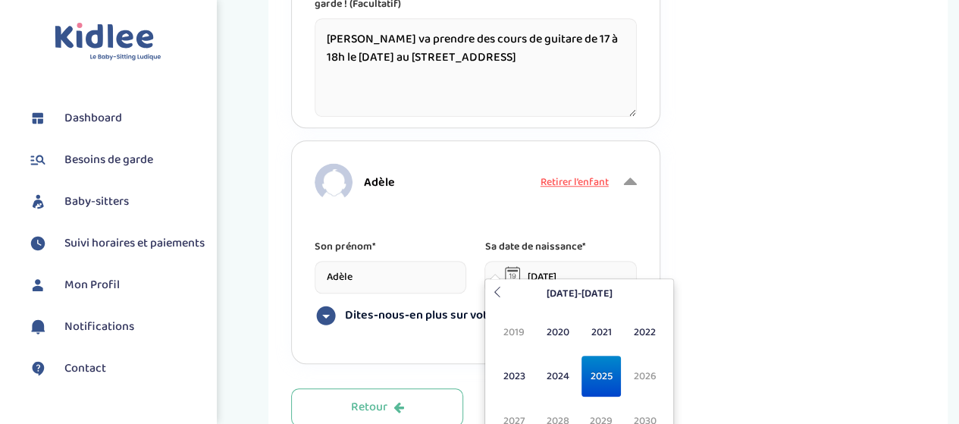
drag, startPoint x: 526, startPoint y: 262, endPoint x: 594, endPoint y: 262, distance: 68.2
click at [594, 262] on input "04-09-2025" at bounding box center [560, 277] width 152 height 33
type input "02-09-2022"
click at [630, 238] on p "Sa date de naissance*" at bounding box center [560, 246] width 152 height 17
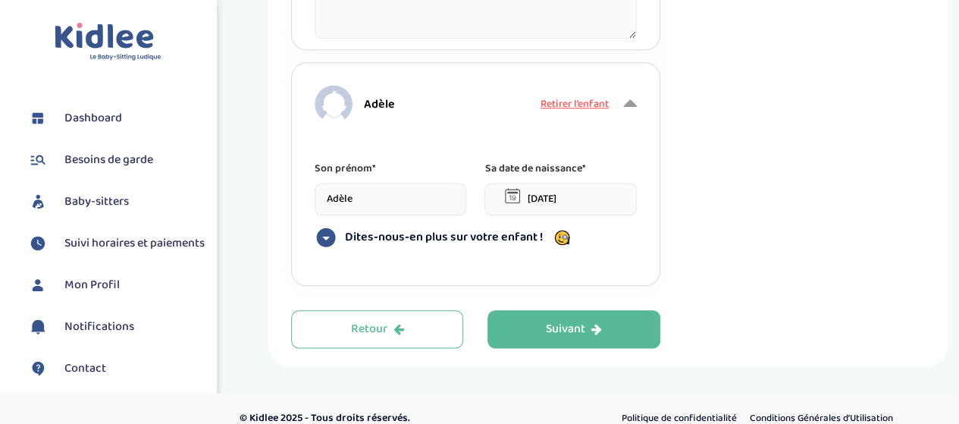
scroll to position [733, 0]
click at [329, 229] on icon at bounding box center [326, 238] width 19 height 19
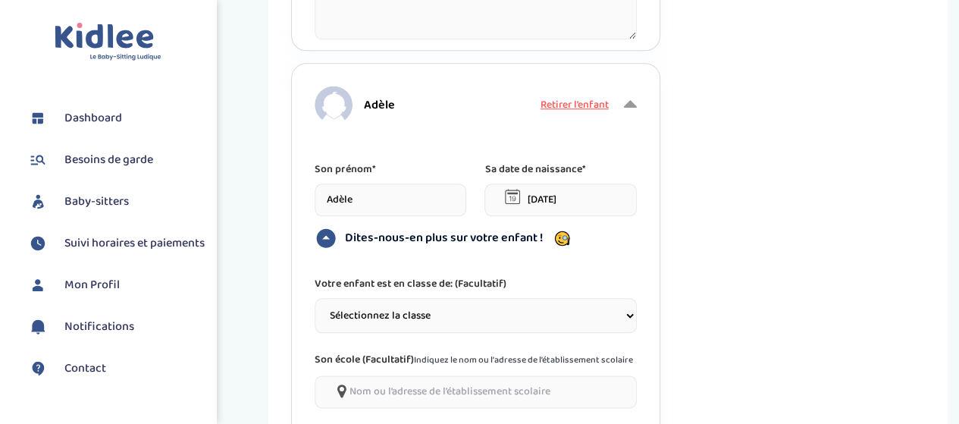
click at [365, 300] on select "Sélectionnez la classe Petite section (PS) Moyenne section (MS) Grande section …" at bounding box center [474, 315] width 321 height 35
select select "1"
click at [314, 298] on select "Sélectionnez la classe Petite section (PS) Moyenne section (MS) Grande section …" at bounding box center [474, 315] width 321 height 35
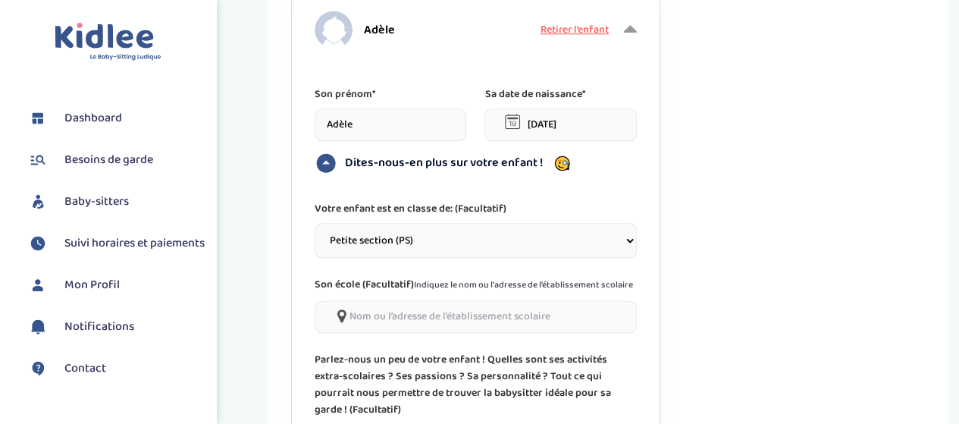
scroll to position [827, 0]
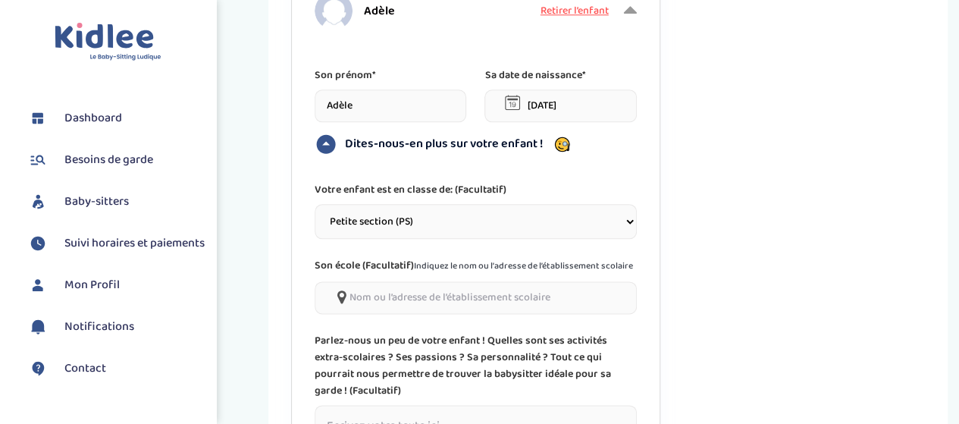
click at [368, 283] on input"] at bounding box center [474, 297] width 321 height 33
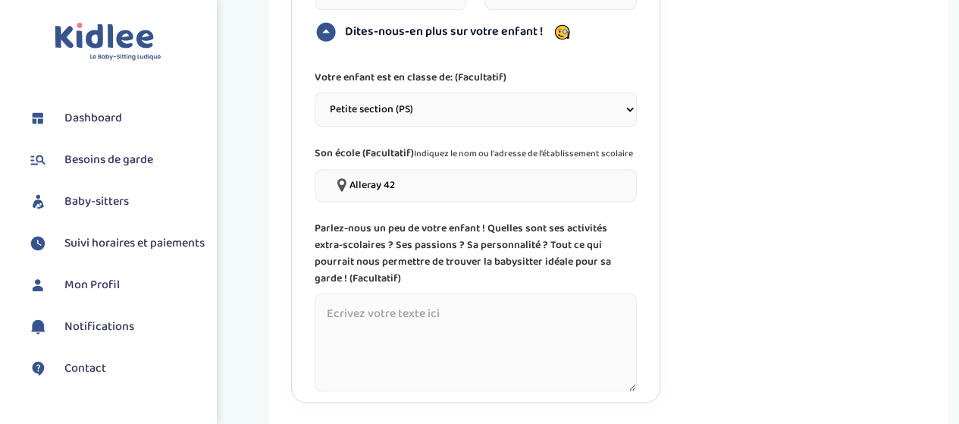
scroll to position [940, 0]
type input"] "Alleray 42"
click at [405, 291] on textarea at bounding box center [474, 340] width 321 height 99
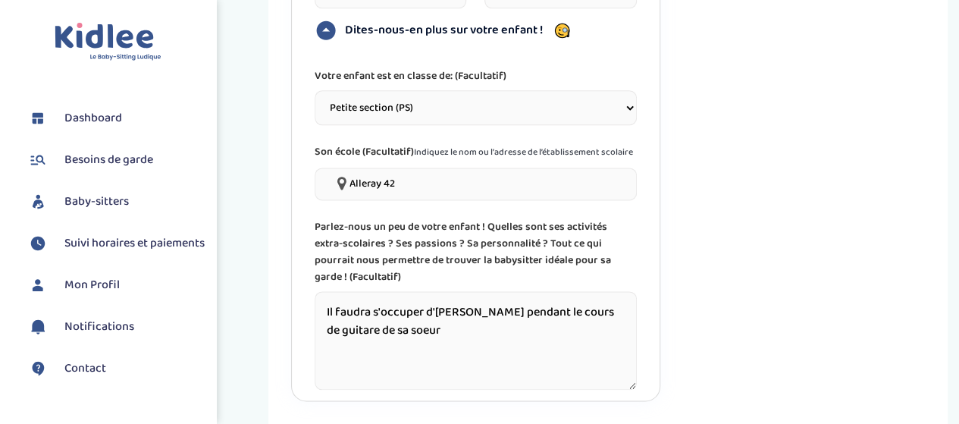
scroll to position [1021, 0]
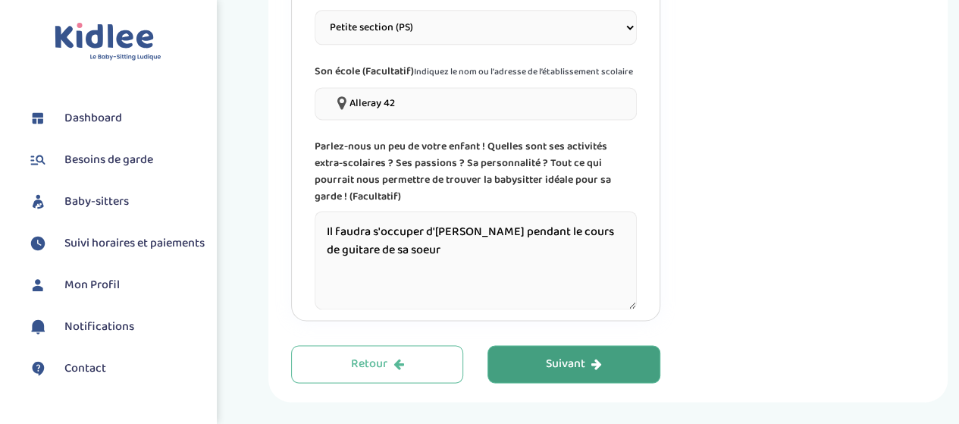
type textarea "Il faudra s'occuper d'Adèle pendant le cours de guitare de sa soeur"
click at [558, 355] on div "Suivant" at bounding box center [574, 363] width 56 height 17
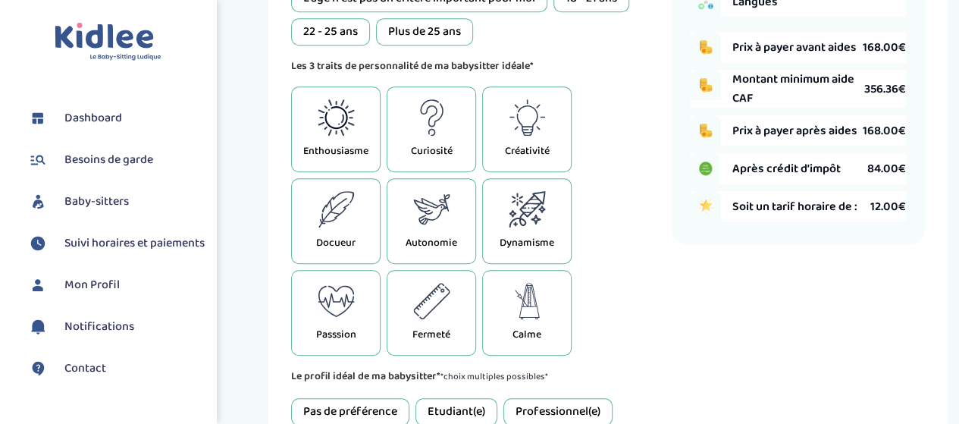
scroll to position [368, 0]
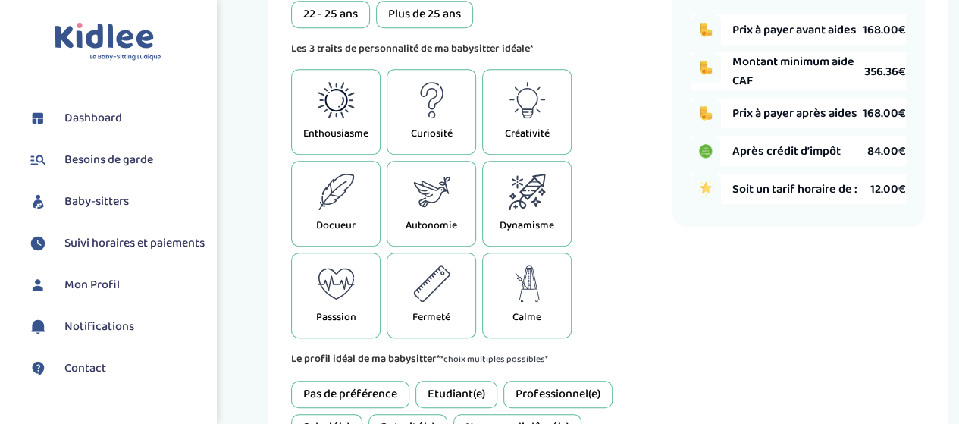
click at [447, 191] on icon at bounding box center [431, 192] width 36 height 30
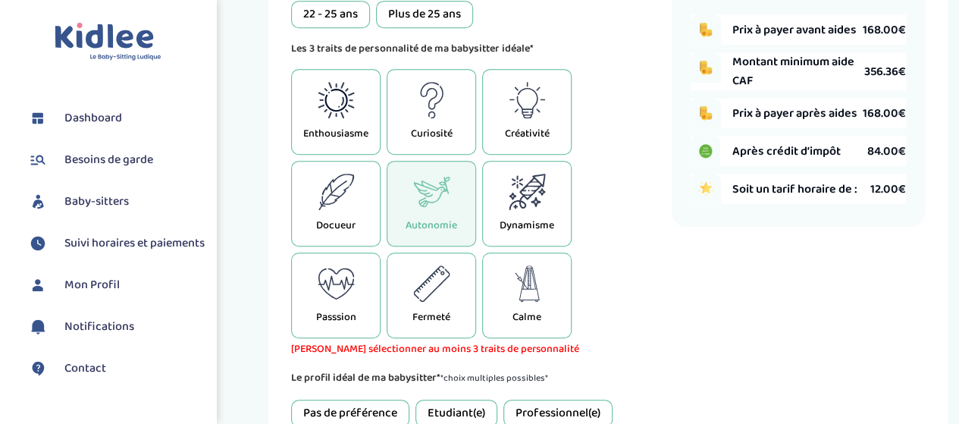
click at [335, 202] on icon at bounding box center [336, 192] width 37 height 36
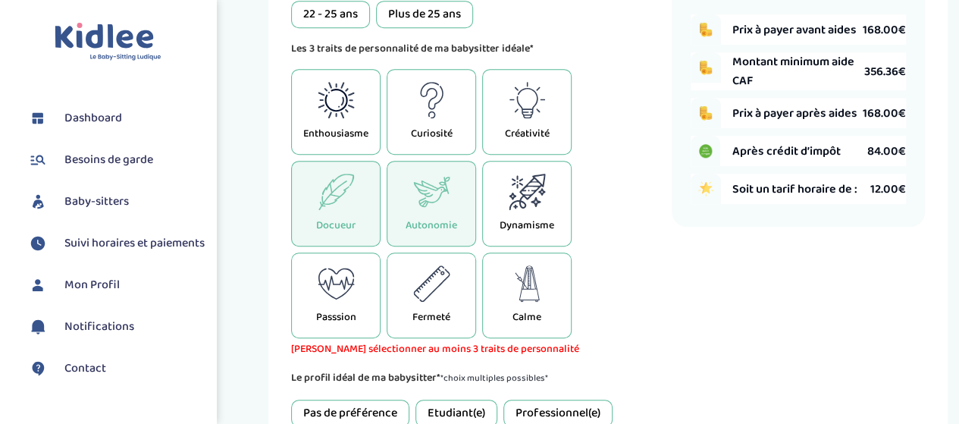
click at [327, 116] on icon at bounding box center [336, 100] width 37 height 36
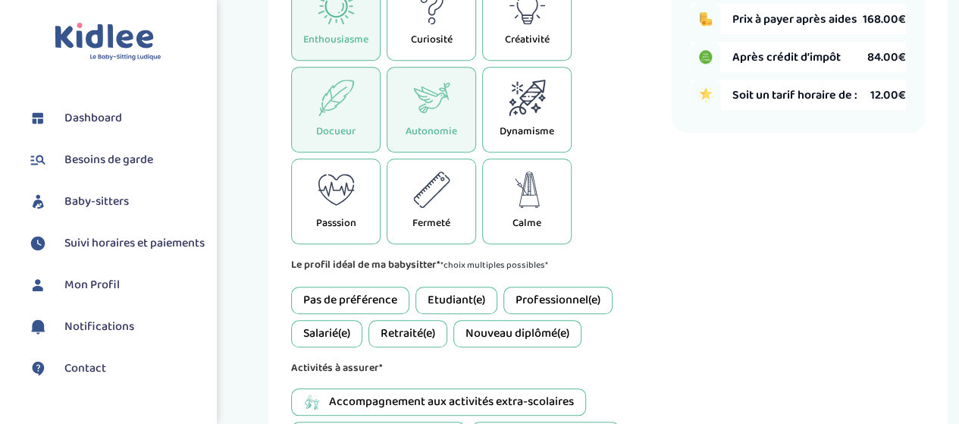
scroll to position [545, 0]
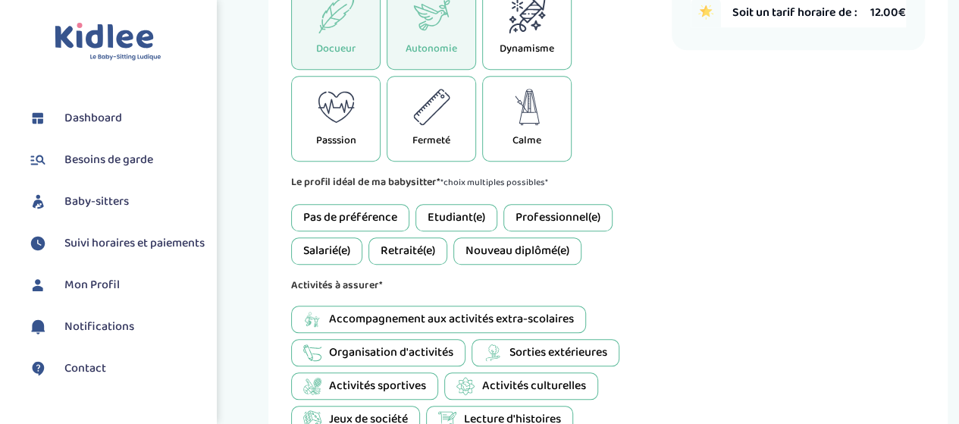
click at [447, 211] on div "Etudiant(e)" at bounding box center [456, 217] width 82 height 27
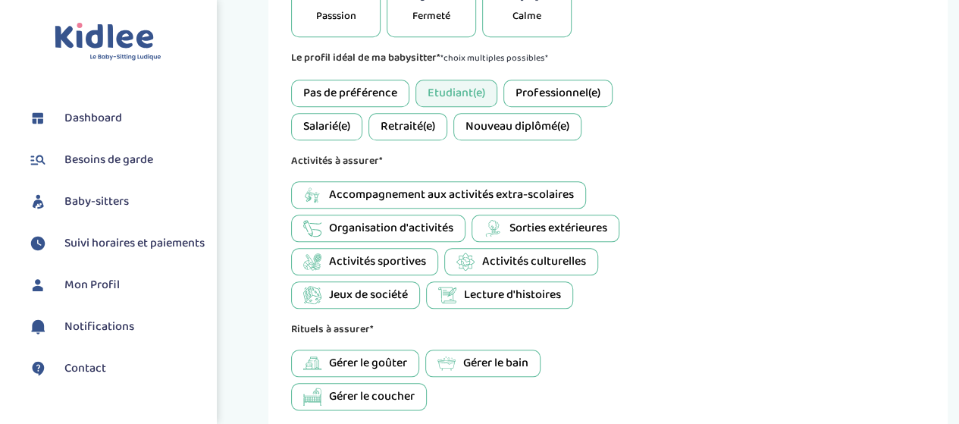
scroll to position [674, 0]
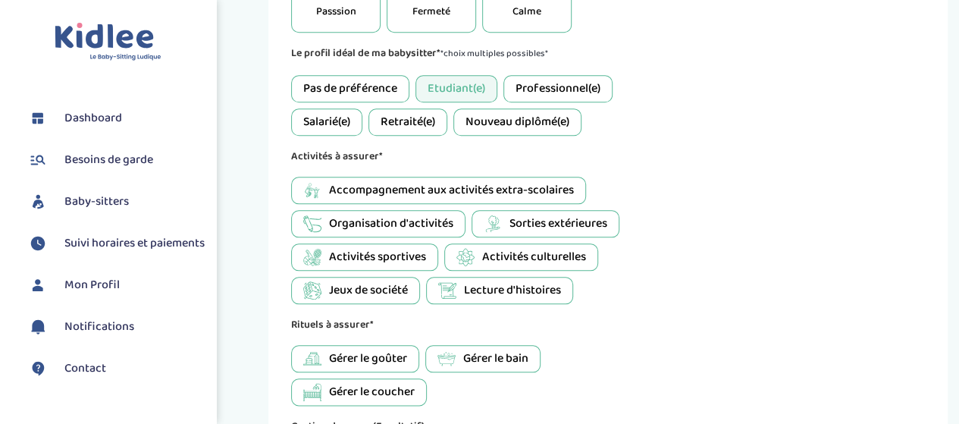
click at [449, 189] on span "Accompagnement aux activités extra-scolaires" at bounding box center [451, 190] width 245 height 18
click at [518, 221] on span "Sorties extérieures" at bounding box center [558, 223] width 98 height 18
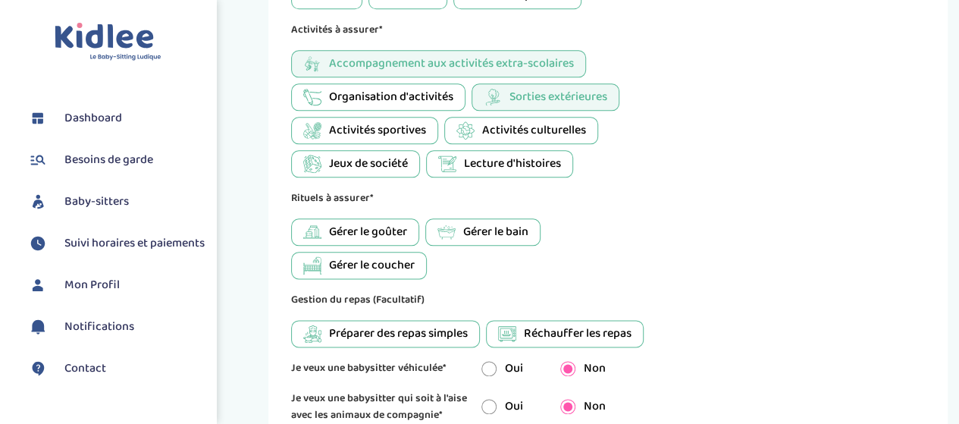
scroll to position [803, 0]
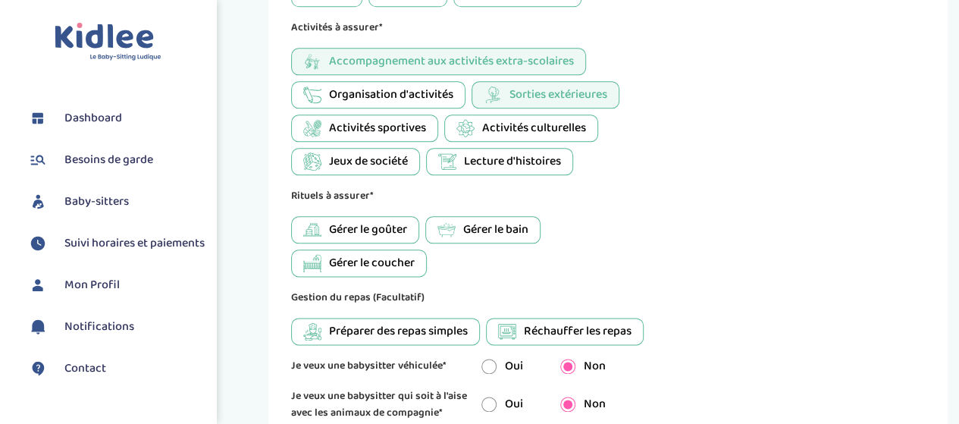
click at [335, 225] on span "Gérer le goûter" at bounding box center [368, 230] width 78 height 18
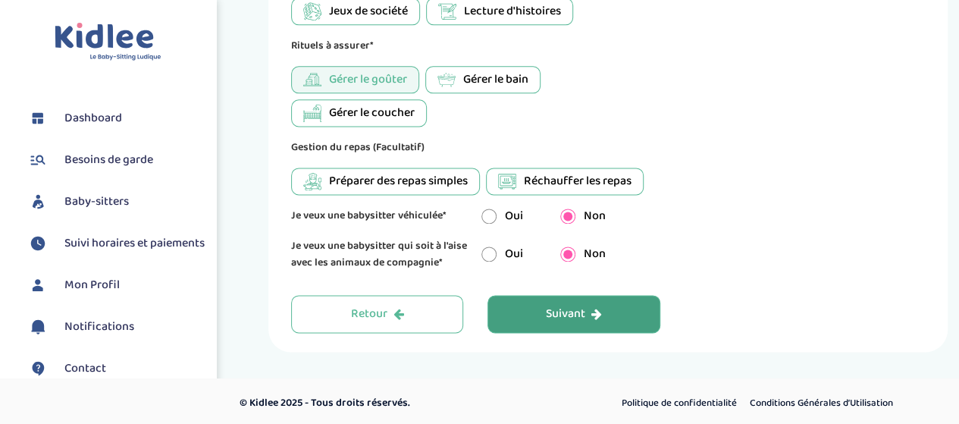
scroll to position [952, 0]
click at [555, 309] on div "Suivant" at bounding box center [574, 314] width 56 height 17
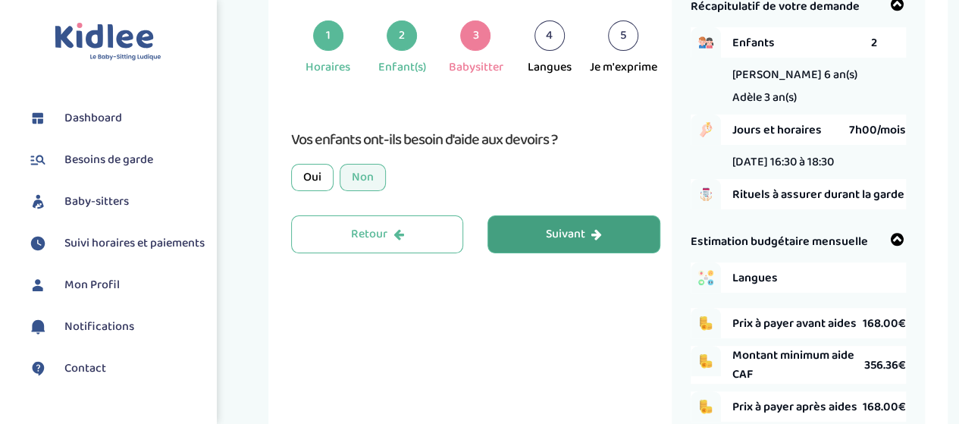
scroll to position [57, 0]
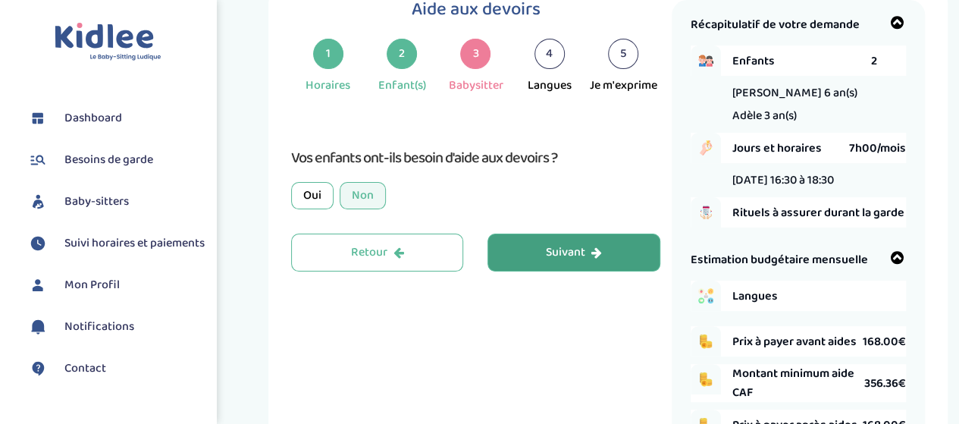
click at [368, 189] on div "Non" at bounding box center [362, 195] width 46 height 27
click at [556, 256] on div "Suivant" at bounding box center [574, 252] width 56 height 17
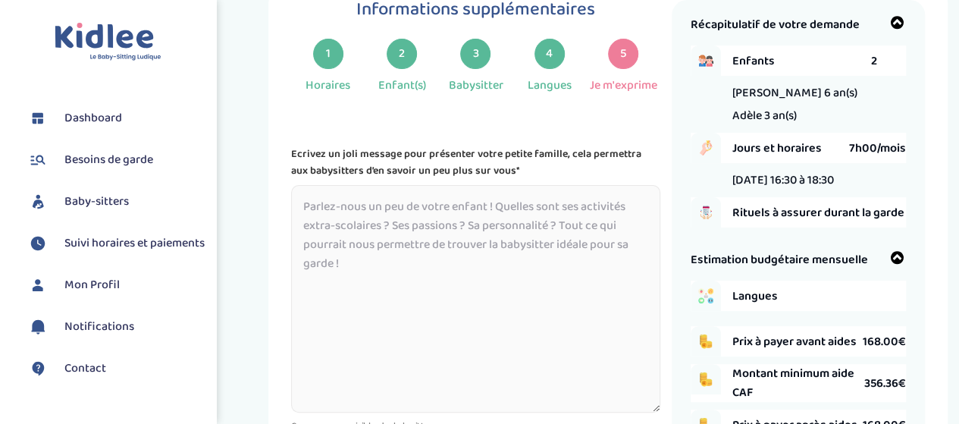
click at [302, 205] on textarea at bounding box center [475, 298] width 368 height 227
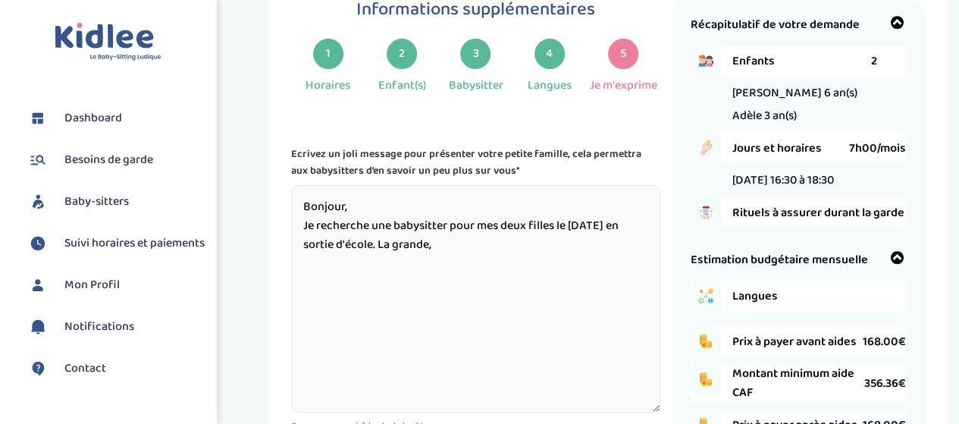
click at [452, 246] on textarea "Bonjour, Je recherche une babysitter pour mes deux filles le lundi en sortie d'…" at bounding box center [475, 298] width 368 height 227
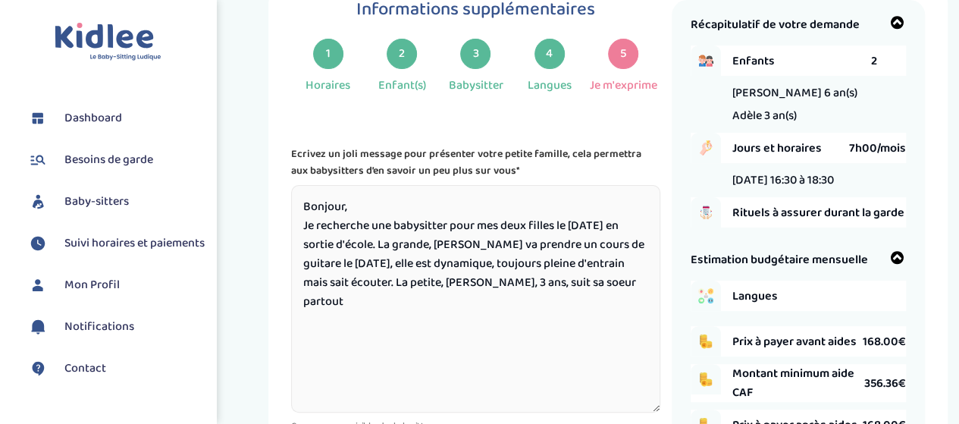
click at [328, 268] on textarea "Bonjour, Je recherche une babysitter pour mes deux filles le lundi en sortie d'…" at bounding box center [475, 298] width 368 height 227
click at [533, 284] on textarea "Bonjour, Je recherche une babysitter pour mes deux filles le lundi en sortie d'…" at bounding box center [475, 298] width 368 height 227
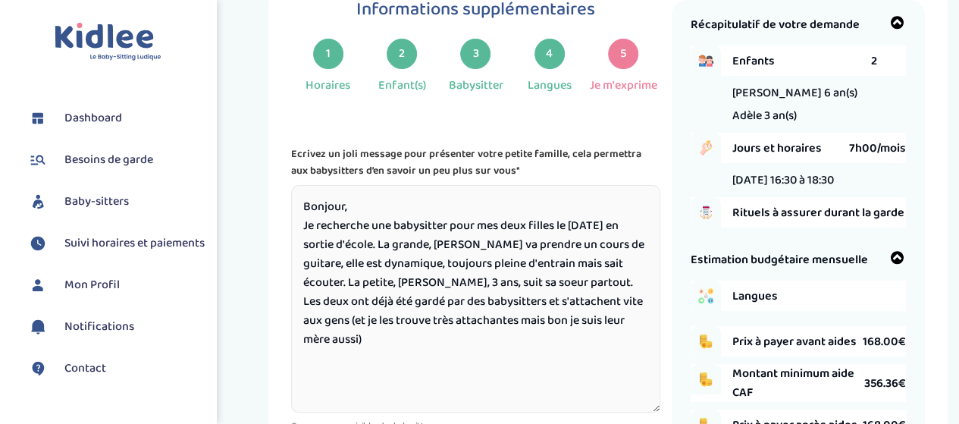
click at [429, 325] on textarea "Bonjour, Je recherche une babysitter pour mes deux filles le lundi en sortie d'…" at bounding box center [475, 298] width 368 height 227
click at [339, 346] on textarea "Bonjour, Je recherche une babysitter pour mes deux filles le lundi en sortie d'…" at bounding box center [475, 298] width 368 height 227
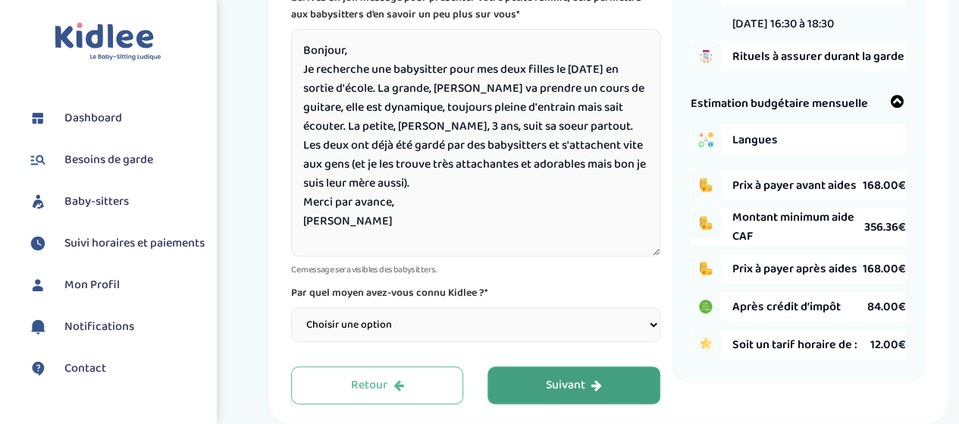
scroll to position [239, 0]
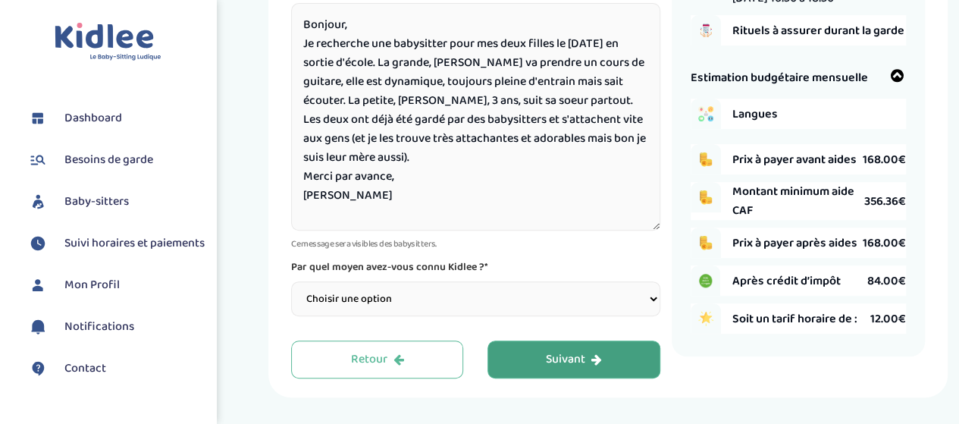
type textarea "Bonjour, Je recherche une babysitter pour mes deux filles le lundi en sortie d'…"
click at [435, 307] on select "Choisir une option Bouche à Oreille Google Plateforme Gens de confiance Faceboo…" at bounding box center [475, 298] width 368 height 35
select select "1"
click at [291, 282] on select "Choisir une option Bouche à Oreille Google Plateforme Gens de confiance Faceboo…" at bounding box center [475, 298] width 368 height 35
click at [556, 354] on div "Suivant" at bounding box center [574, 359] width 56 height 17
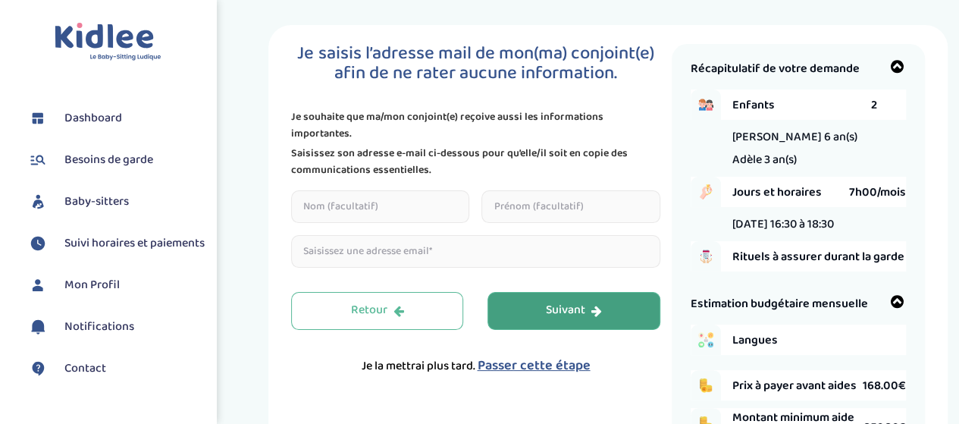
scroll to position [14, 0]
click at [349, 207] on input "text" at bounding box center [380, 205] width 178 height 33
type input "Marin"
click at [494, 206] on input "text" at bounding box center [570, 205] width 178 height 33
type input "Jan"
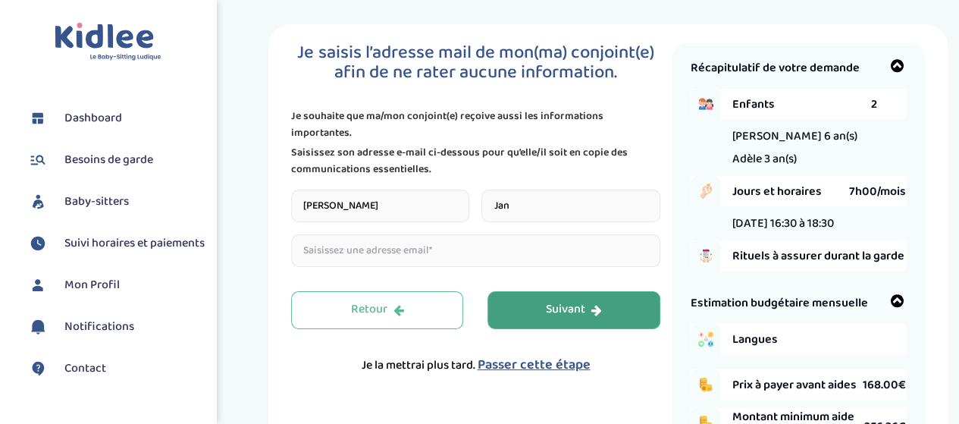
click at [414, 254] on input "email" at bounding box center [475, 250] width 368 height 33
type input "[EMAIL_ADDRESS][DOMAIN_NAME]"
click at [568, 313] on div "Suivant" at bounding box center [574, 309] width 56 height 17
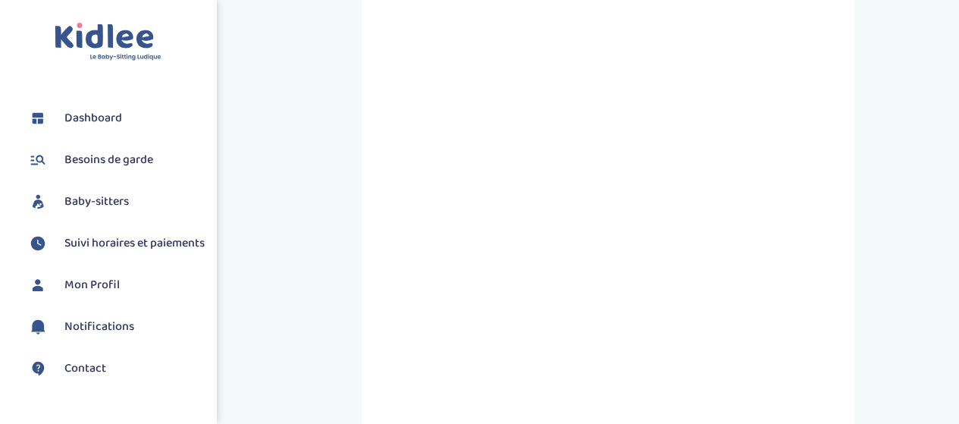
scroll to position [248, 0]
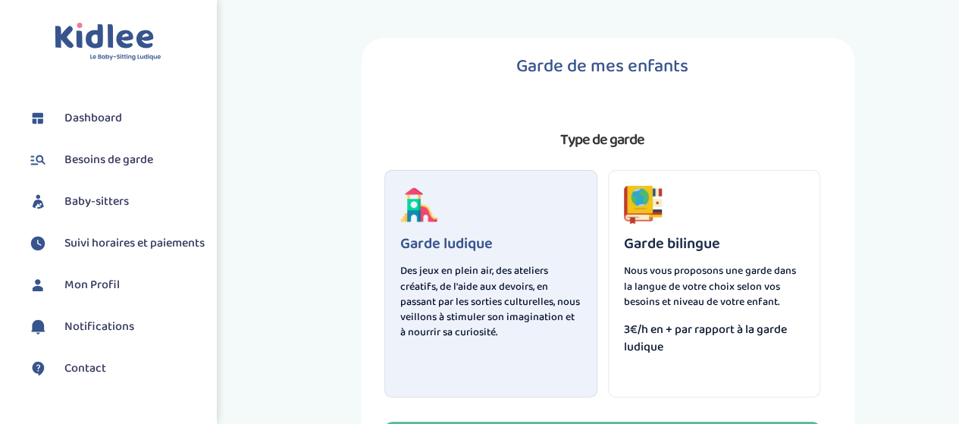
scroll to position [130, 0]
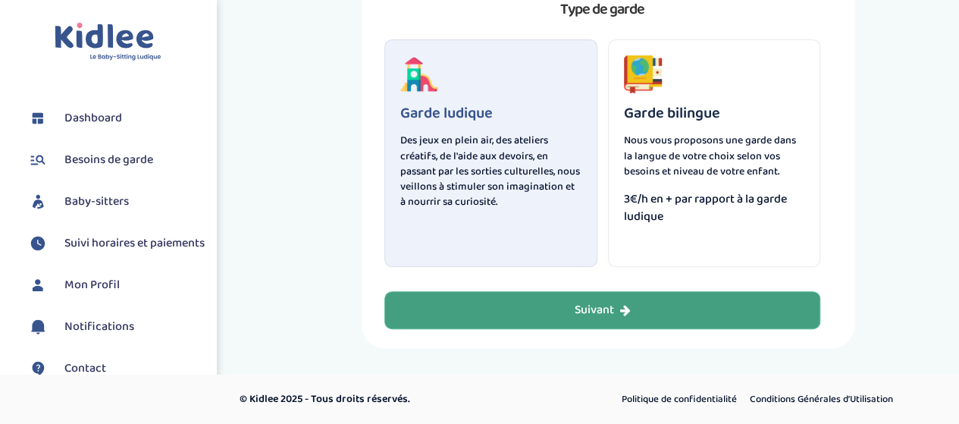
click at [582, 313] on div "Suivant" at bounding box center [602, 310] width 56 height 17
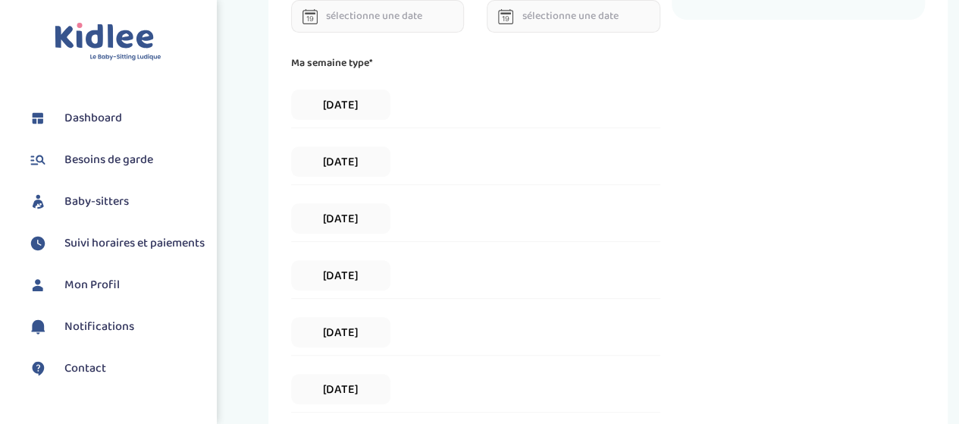
scroll to position [207, 0]
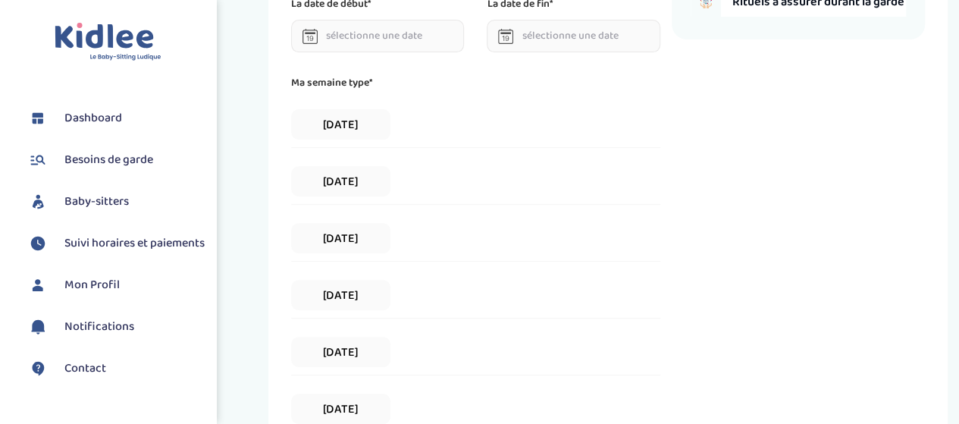
click at [67, 163] on span "Besoins de garde" at bounding box center [108, 160] width 89 height 18
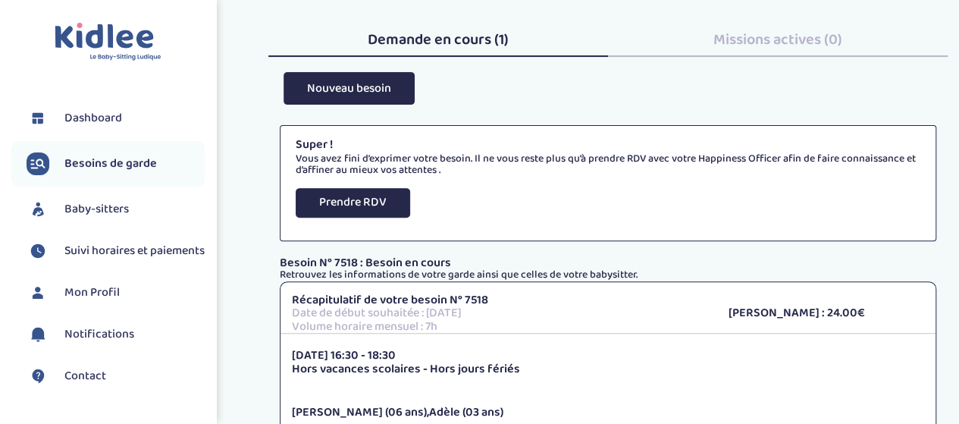
scroll to position [212, 0]
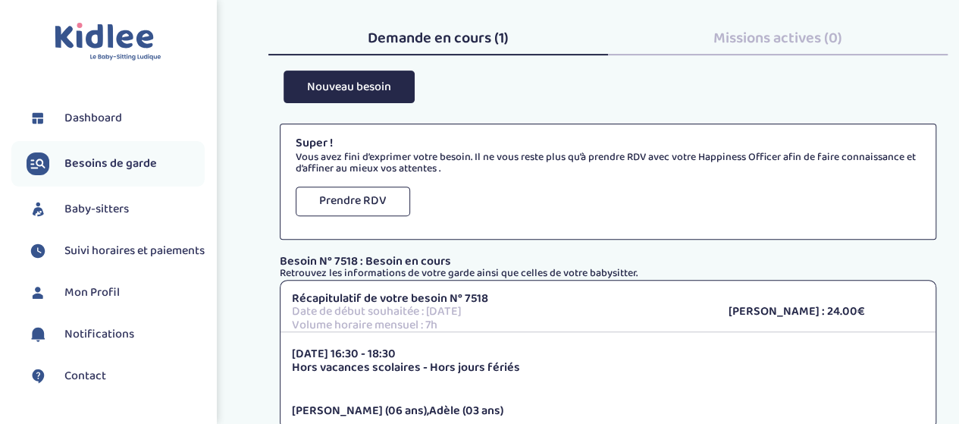
click at [368, 198] on button "Prendre RDV" at bounding box center [353, 201] width 114 height 30
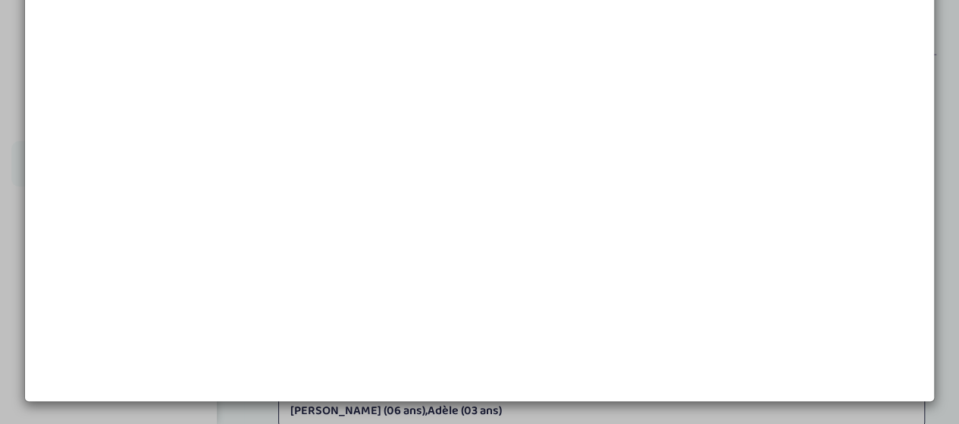
scroll to position [0, 0]
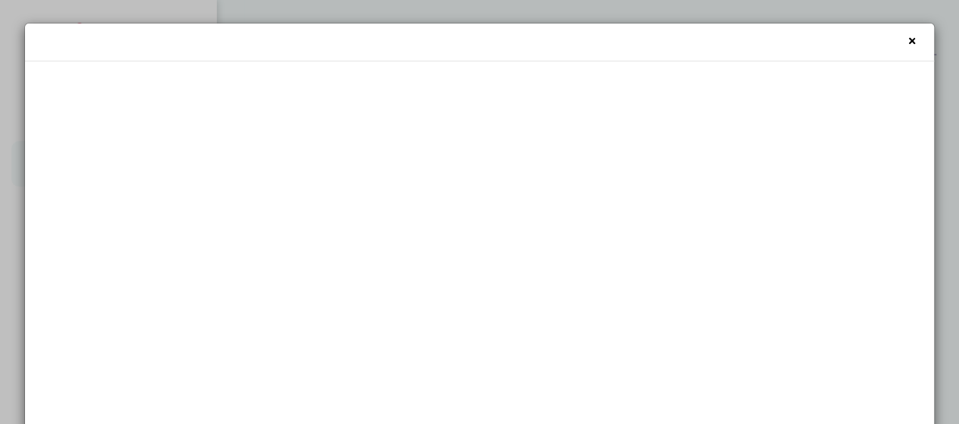
click at [907, 39] on span "×" at bounding box center [911, 41] width 8 height 26
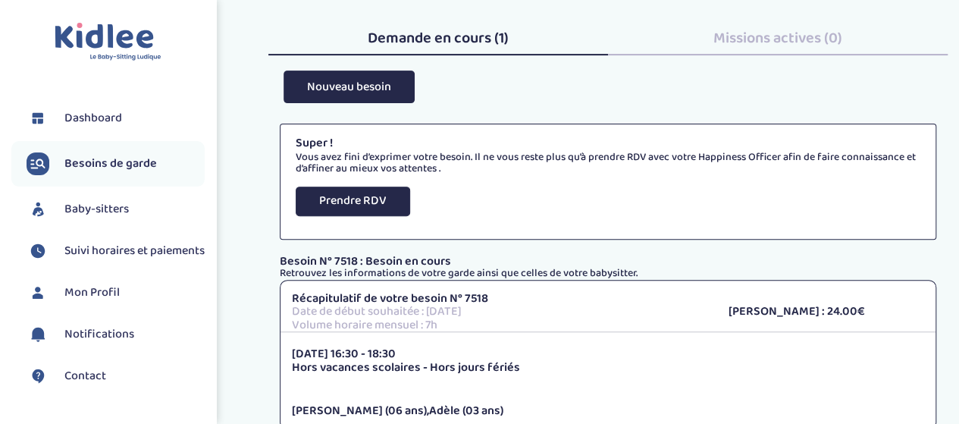
scroll to position [157, 0]
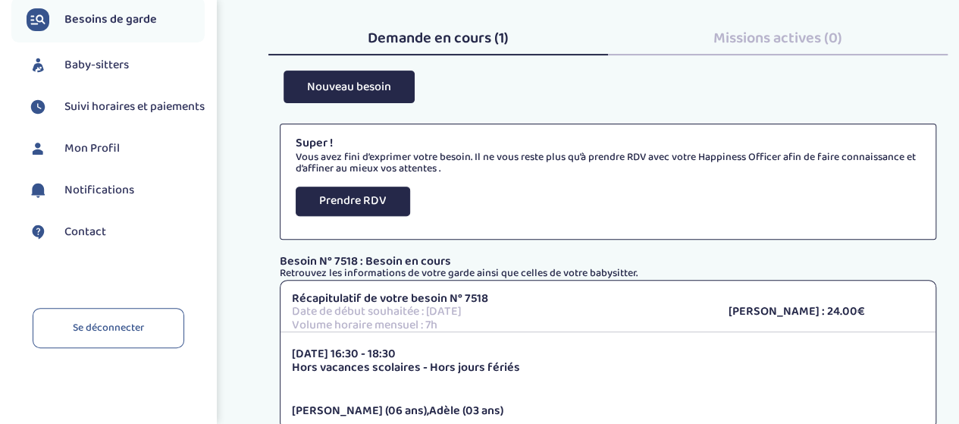
click at [74, 188] on span "Notifications" at bounding box center [99, 190] width 70 height 18
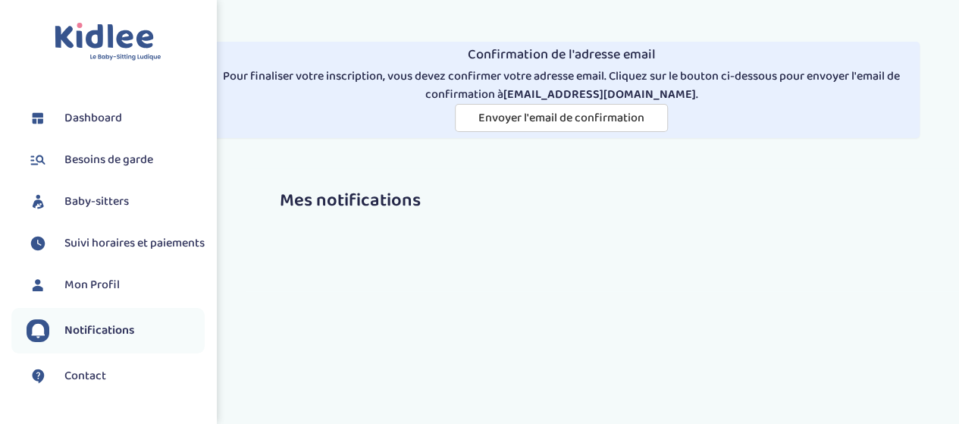
scroll to position [2, 0]
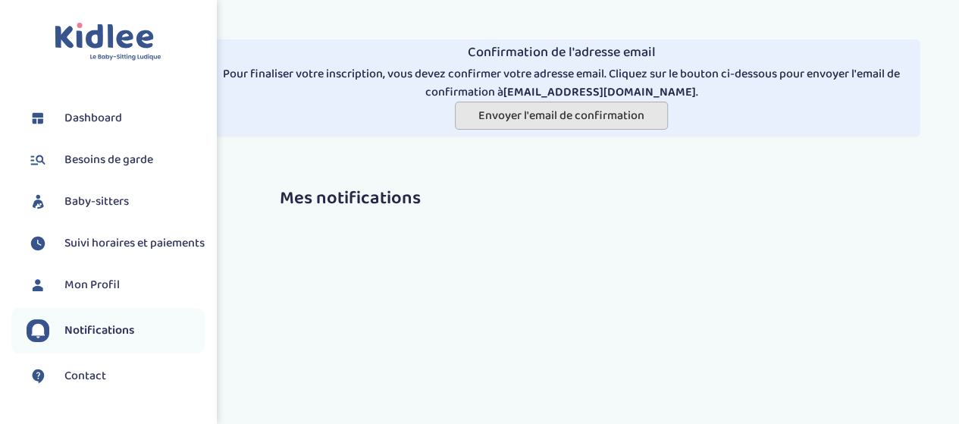
click at [540, 115] on span "Envoyer l'email de confirmation" at bounding box center [561, 115] width 166 height 19
